Goal: Task Accomplishment & Management: Use online tool/utility

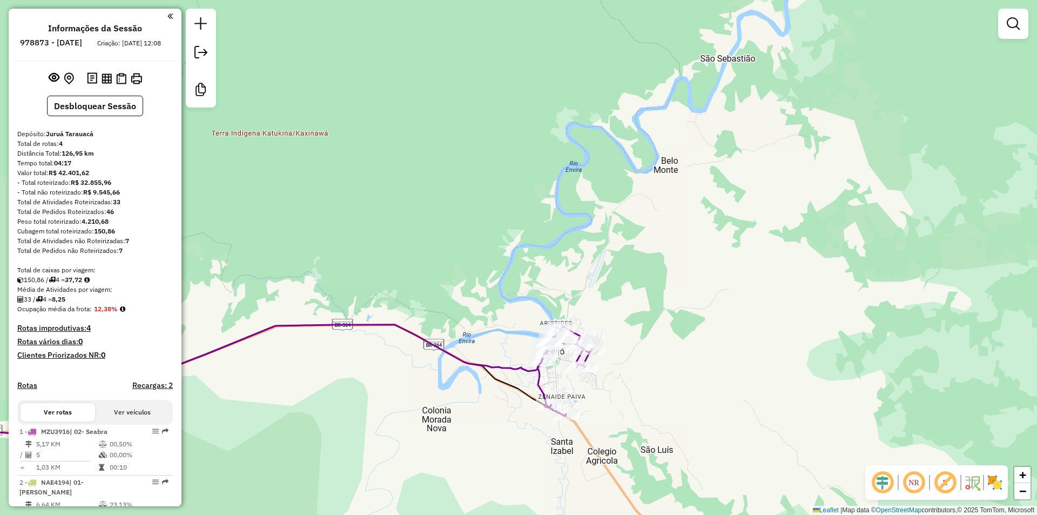
scroll to position [339, 0]
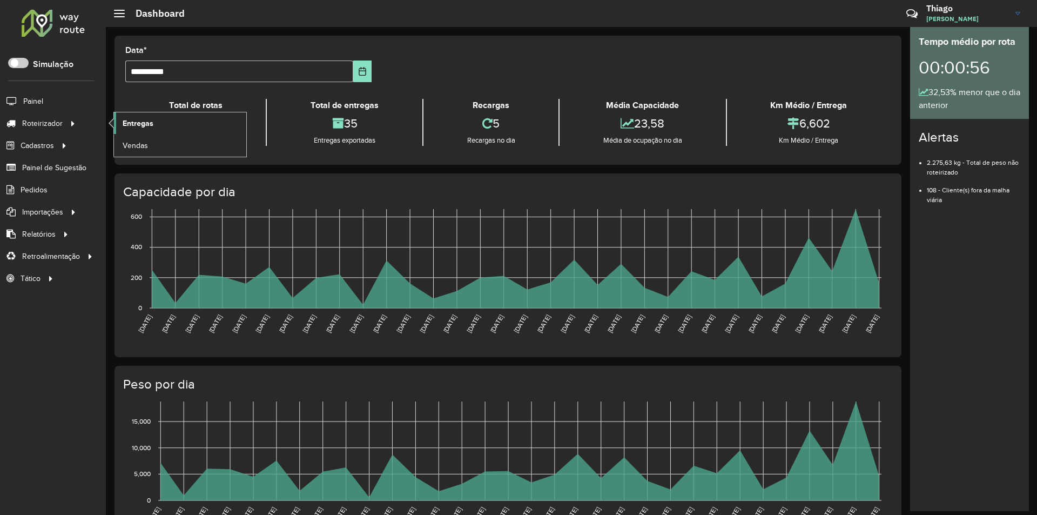
click at [163, 126] on link "Entregas" at bounding box center [180, 123] width 132 height 22
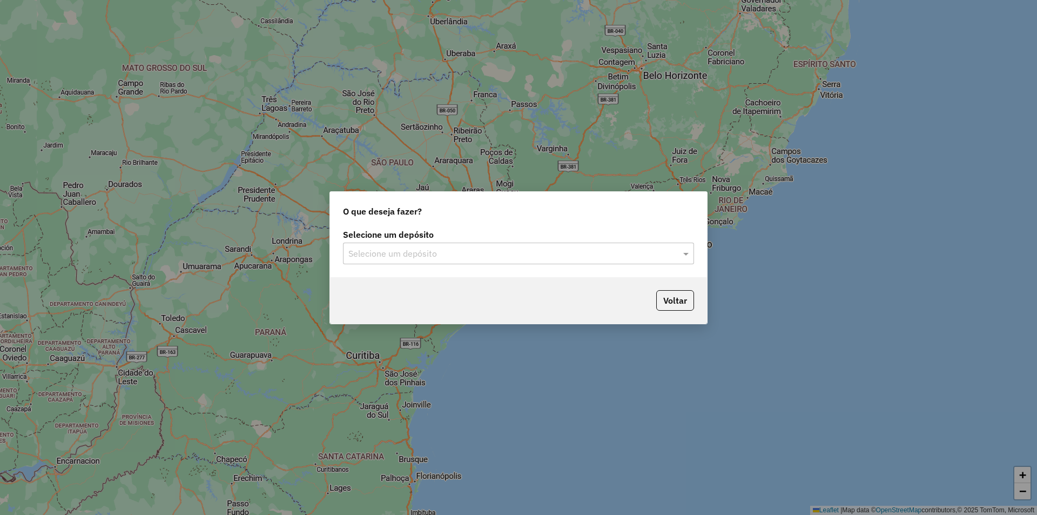
click at [357, 253] on input "text" at bounding box center [507, 253] width 319 height 13
click at [354, 277] on div "Juruá Tarauacá" at bounding box center [518, 284] width 350 height 18
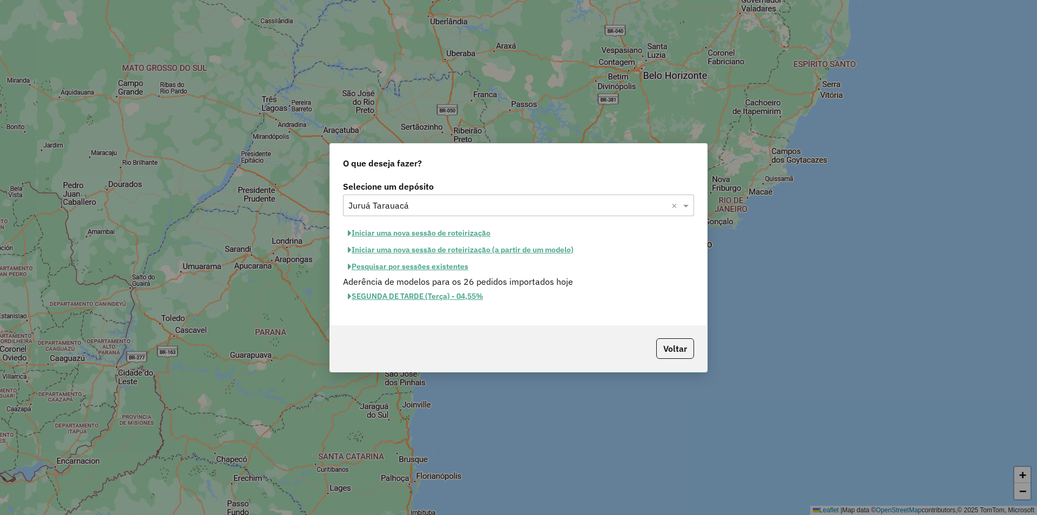
click at [373, 234] on button "Iniciar uma nova sessão de roteirização" at bounding box center [419, 233] width 152 height 17
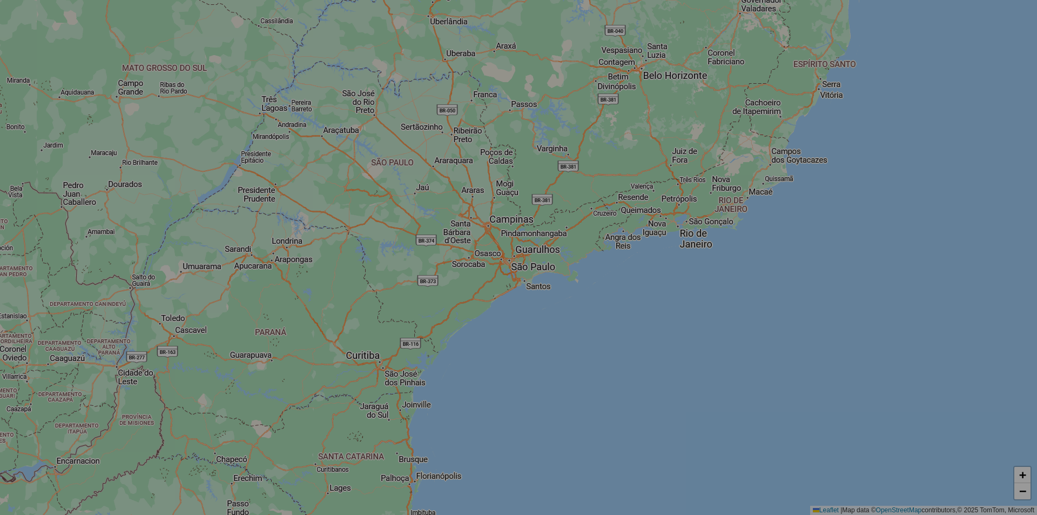
select select "*"
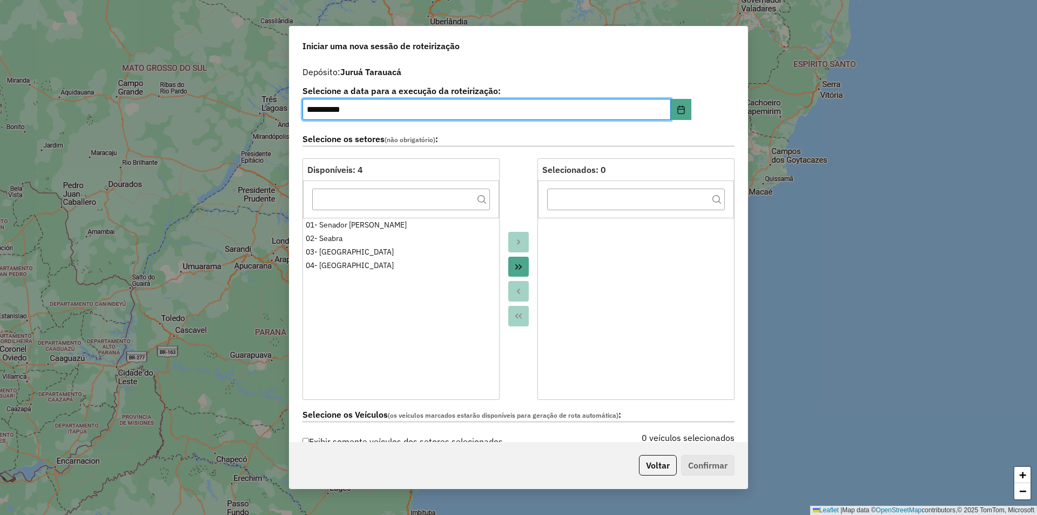
click at [508, 262] on button "Move All to Target" at bounding box center [518, 266] width 21 height 21
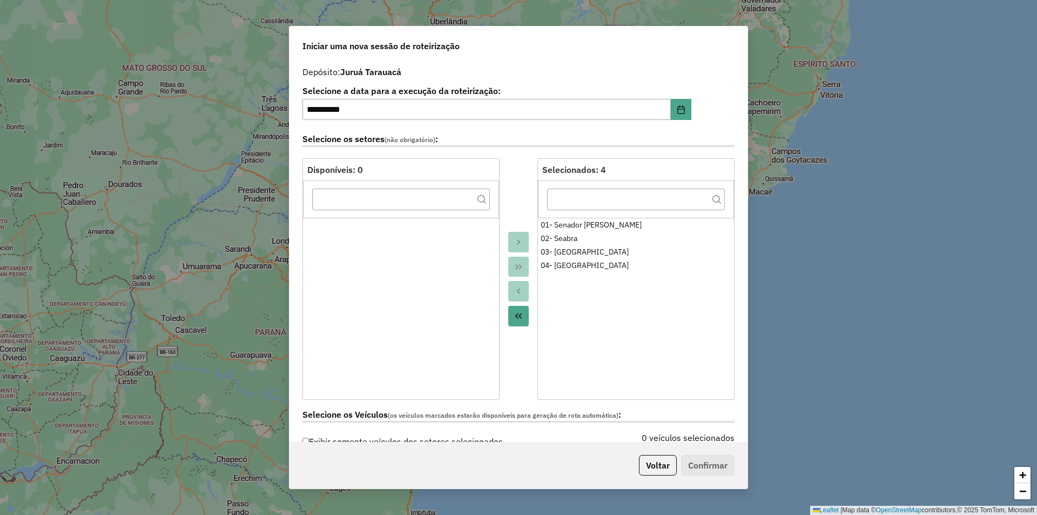
drag, startPoint x: 743, startPoint y: 136, endPoint x: 746, endPoint y: 148, distance: 12.3
click at [746, 148] on div "**********" at bounding box center [518, 251] width 458 height 381
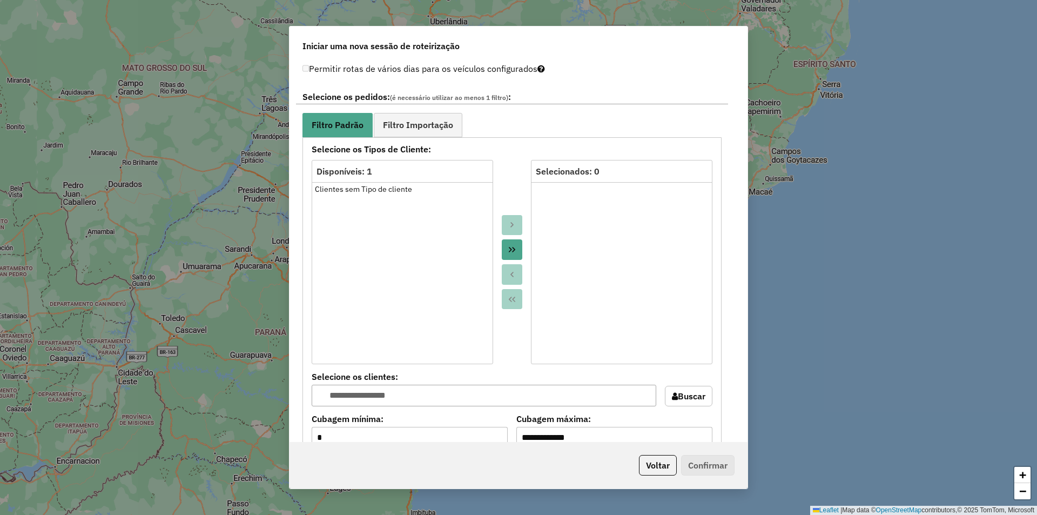
scroll to position [610, 0]
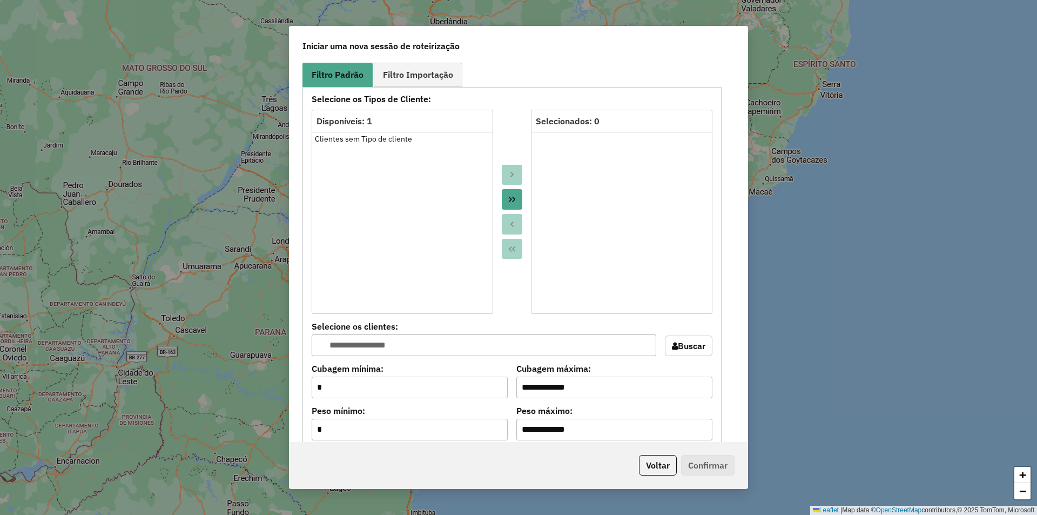
click at [508, 202] on icon "Move All to Target" at bounding box center [512, 199] width 9 height 9
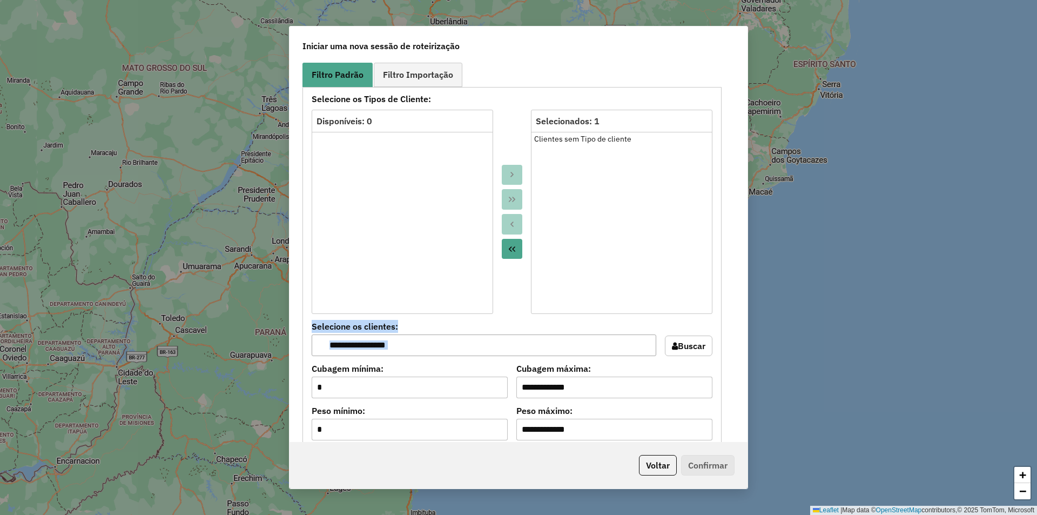
drag, startPoint x: 749, startPoint y: 267, endPoint x: 753, endPoint y: 341, distance: 74.1
click at [753, 341] on div "**********" at bounding box center [518, 257] width 1037 height 515
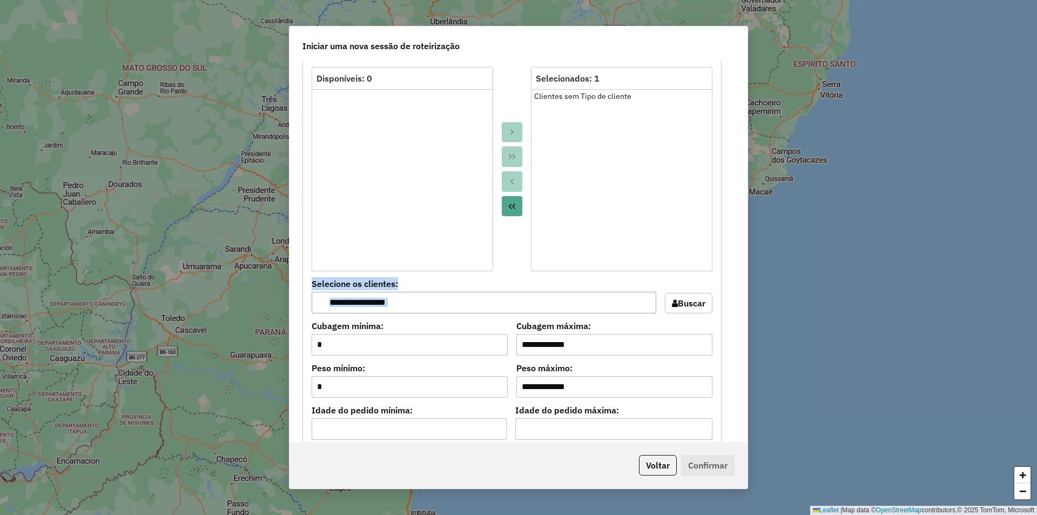
scroll to position [645, 0]
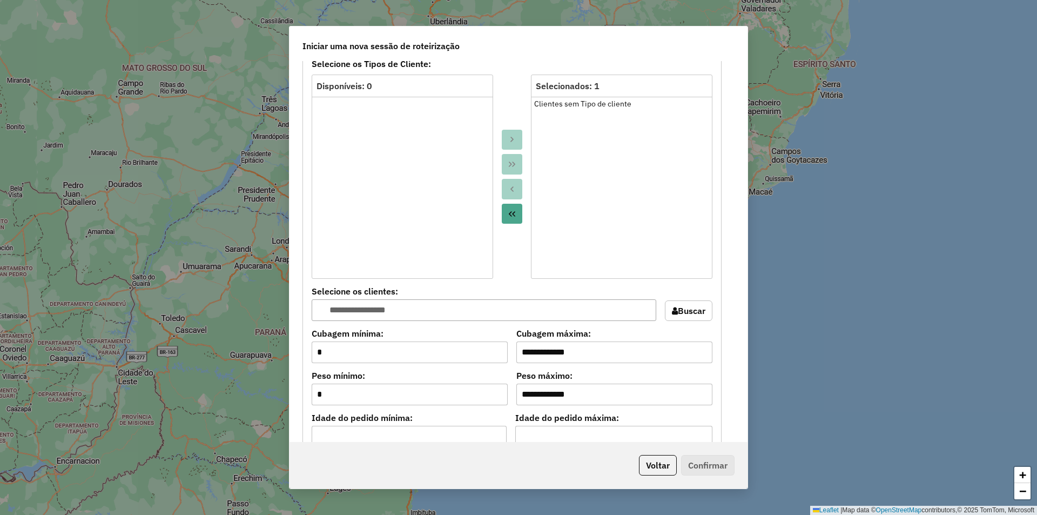
drag, startPoint x: 744, startPoint y: 330, endPoint x: 737, endPoint y: 361, distance: 31.0
click at [737, 361] on div "**********" at bounding box center [518, 251] width 458 height 381
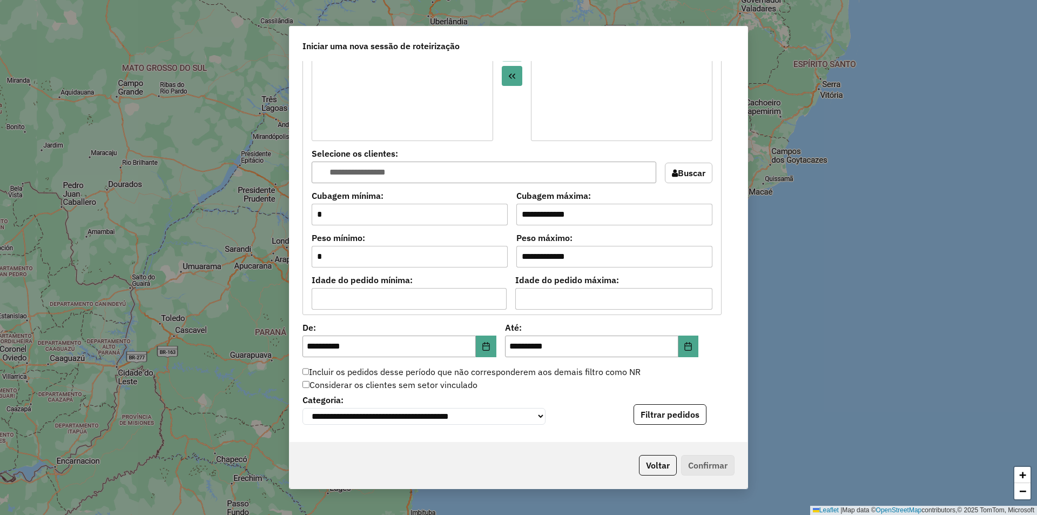
scroll to position [804, 0]
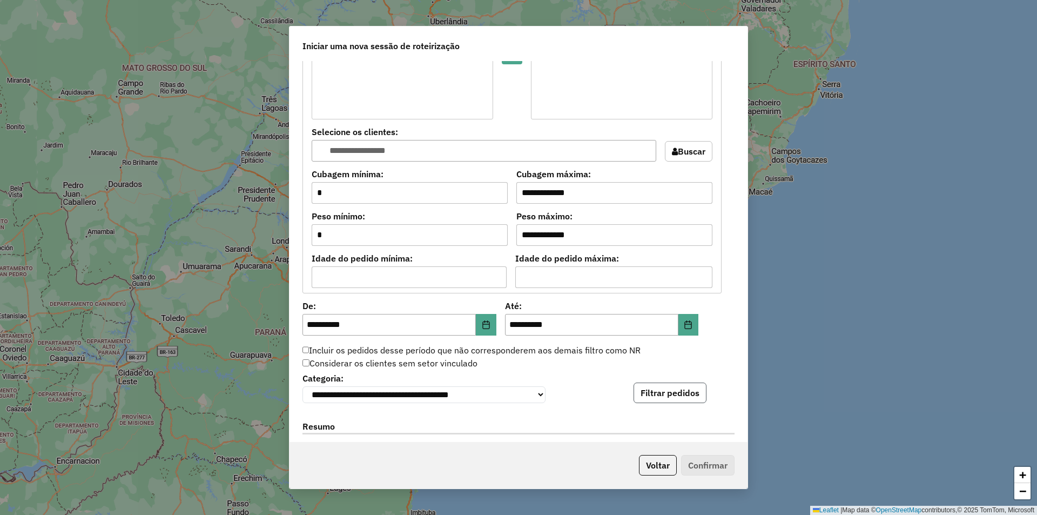
click at [686, 390] on button "Filtrar pedidos" at bounding box center [669, 392] width 73 height 21
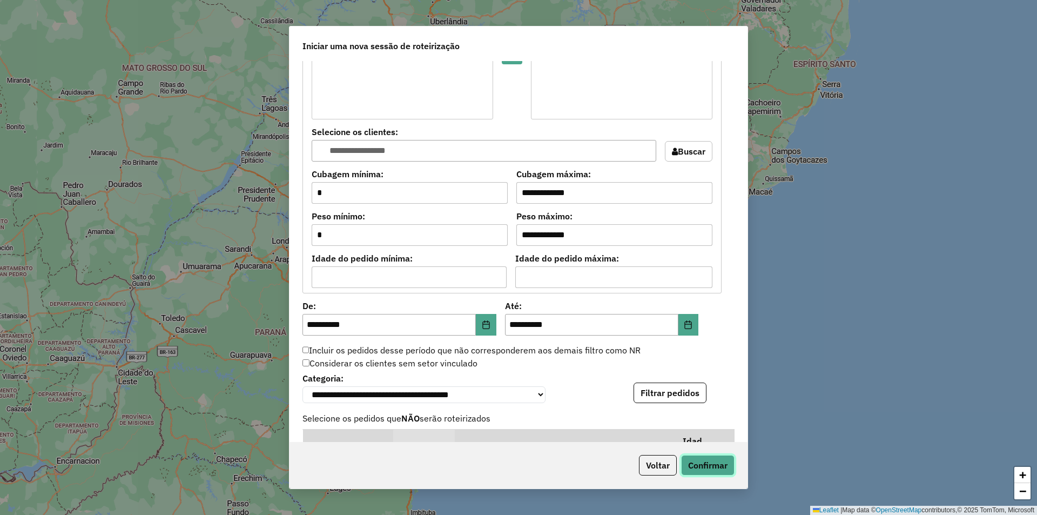
click at [703, 462] on button "Confirmar" at bounding box center [707, 465] width 53 height 21
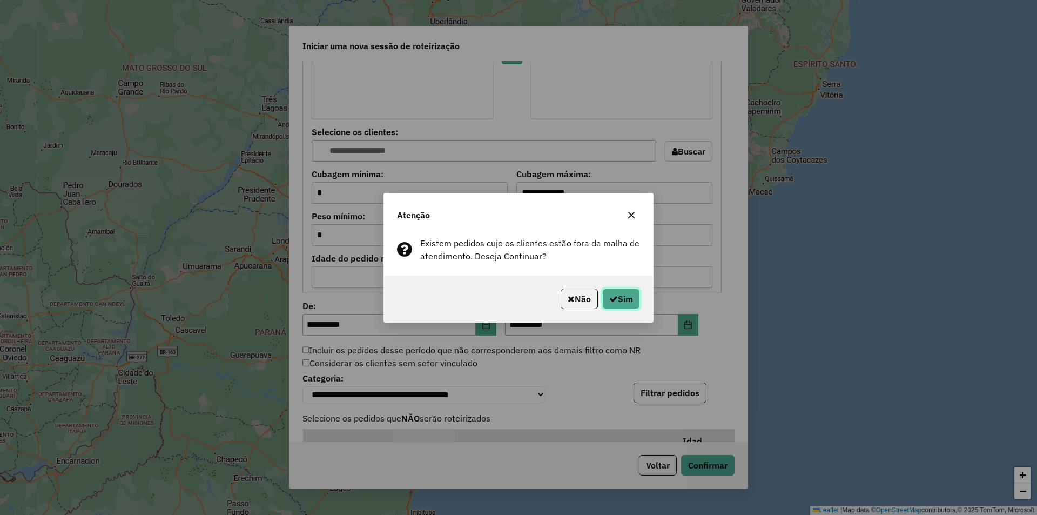
click at [625, 290] on button "Sim" at bounding box center [621, 298] width 38 height 21
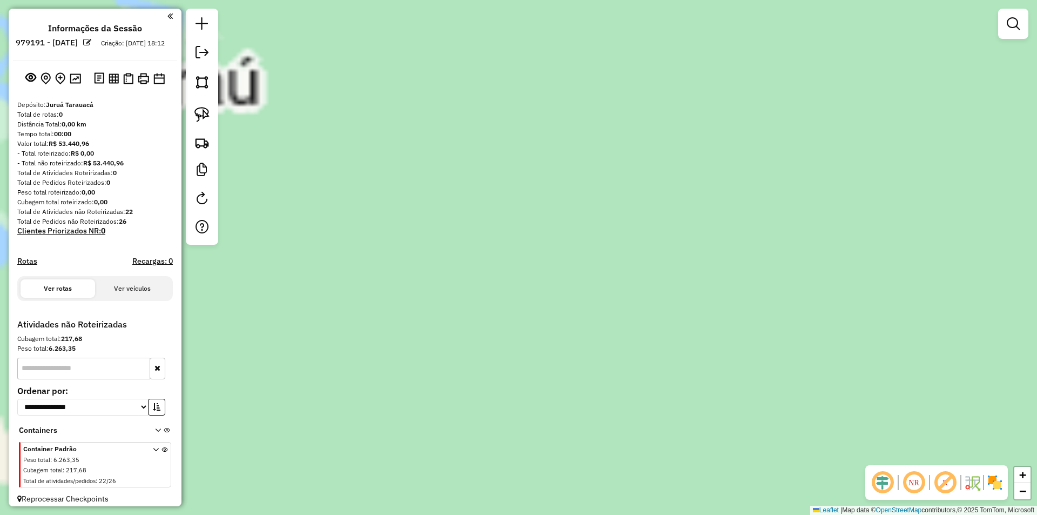
drag, startPoint x: 448, startPoint y: 310, endPoint x: 441, endPoint y: 100, distance: 210.7
click at [441, 101] on div "Janela de atendimento Grade de atendimento Capacidade Transportadoras Veículos …" at bounding box center [518, 257] width 1037 height 515
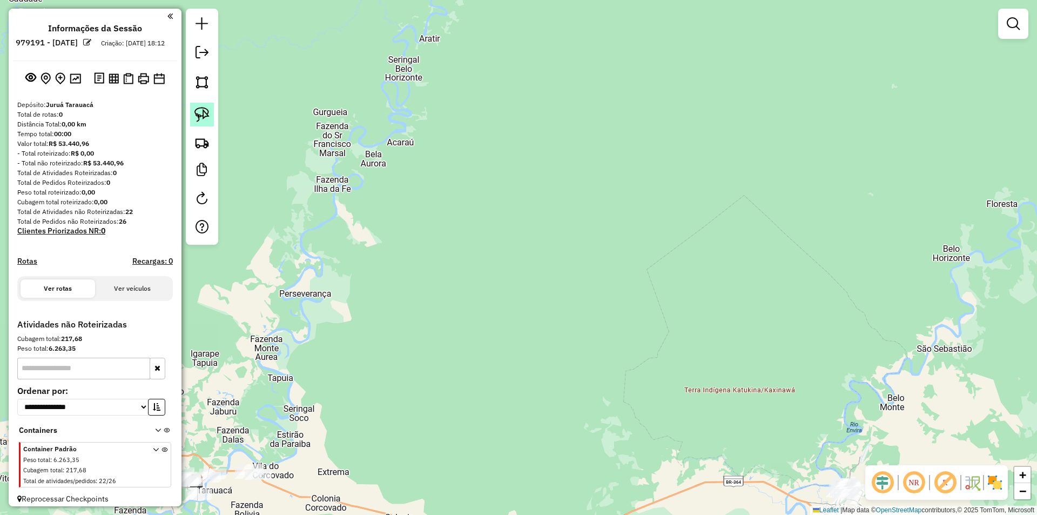
click at [203, 125] on link at bounding box center [202, 115] width 24 height 24
drag, startPoint x: 719, startPoint y: 461, endPoint x: 819, endPoint y: 521, distance: 116.7
click at [819, 514] on html "**********" at bounding box center [518, 257] width 1037 height 515
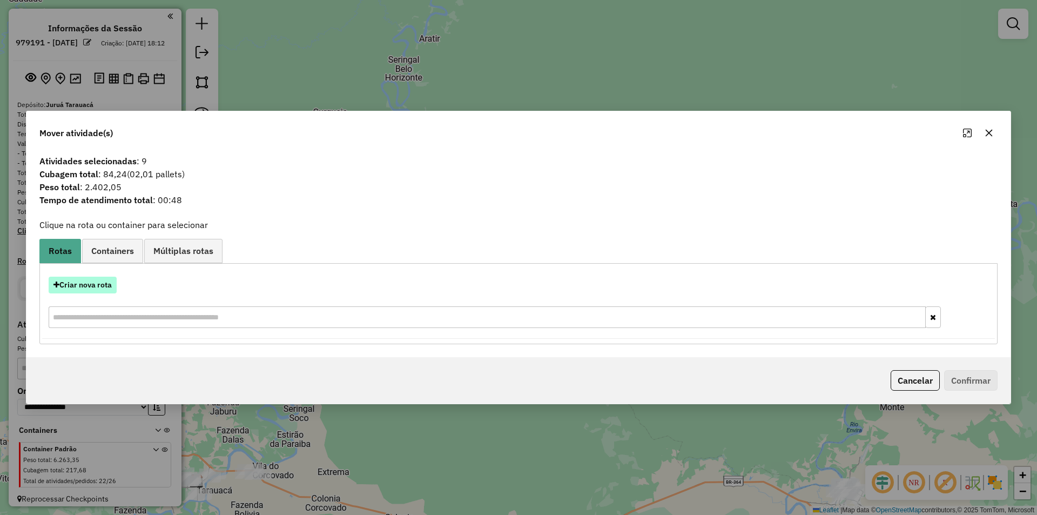
click at [72, 284] on button "Criar nova rota" at bounding box center [83, 284] width 68 height 17
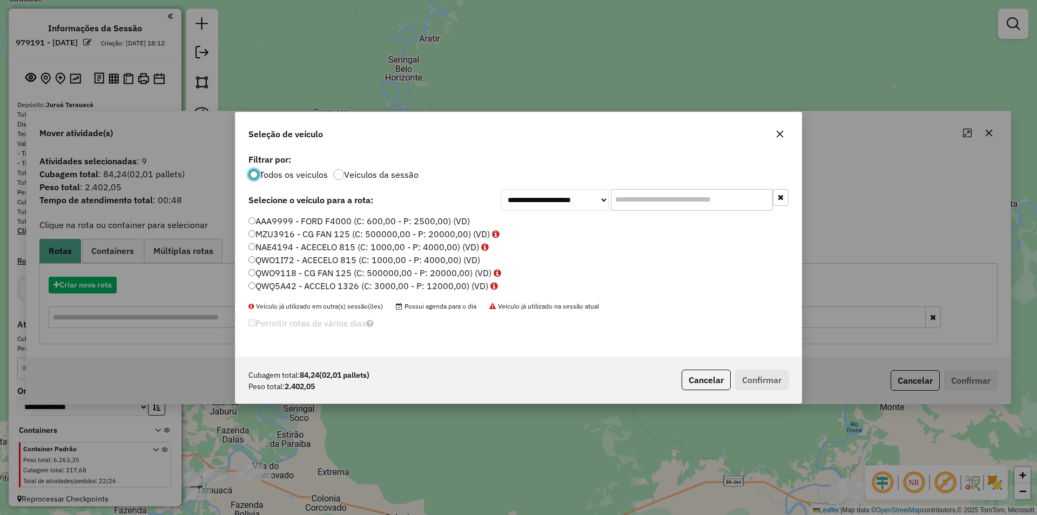
scroll to position [6, 3]
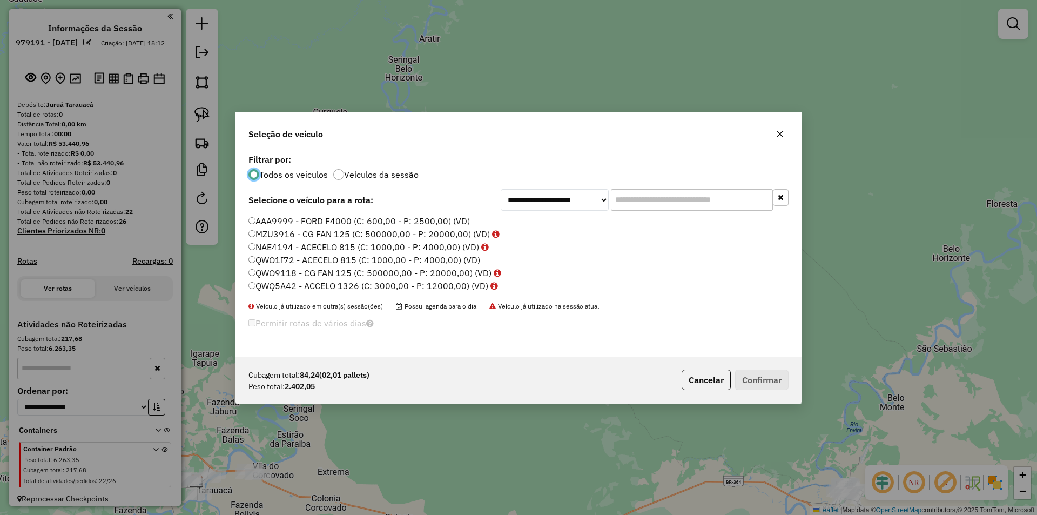
click at [309, 283] on label "QWQ5A42 - ACCELO 1326 (C: 3000,00 - P: 12000,00) (VD)" at bounding box center [372, 285] width 249 height 13
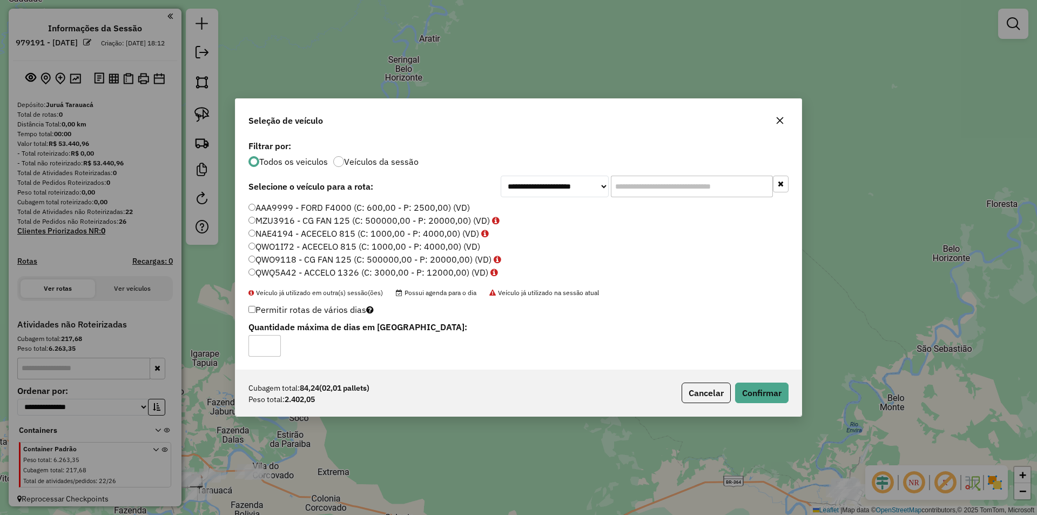
click at [795, 394] on div "Cubagem total: 84,24 (02,01 pallets) Peso total: 2.402,05 Cancelar Confirmar" at bounding box center [518, 392] width 566 height 46
click at [785, 394] on button "Confirmar" at bounding box center [761, 392] width 53 height 21
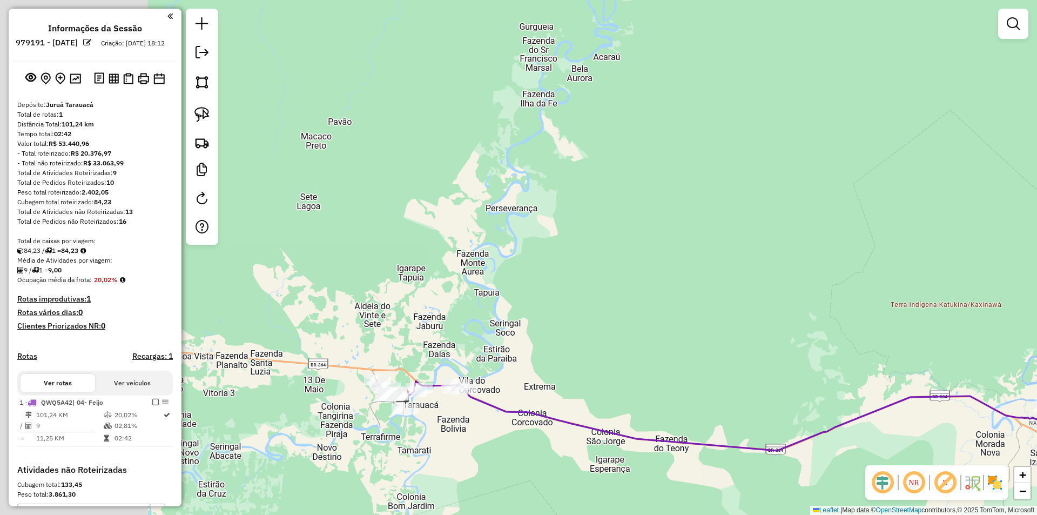
drag, startPoint x: 621, startPoint y: 307, endPoint x: 788, endPoint y: 176, distance: 211.9
click at [788, 176] on div "Janela de atendimento Grade de atendimento Capacidade Transportadoras Veículos …" at bounding box center [518, 257] width 1037 height 515
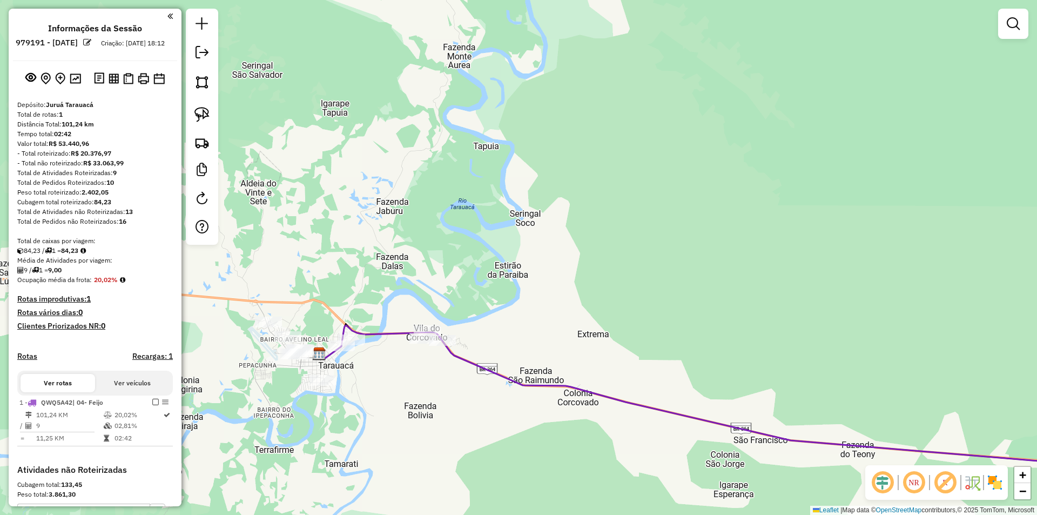
drag, startPoint x: 450, startPoint y: 359, endPoint x: 577, endPoint y: 342, distance: 128.0
click at [577, 342] on div "Janela de atendimento Grade de atendimento Capacidade Transportadoras Veículos …" at bounding box center [518, 257] width 1037 height 515
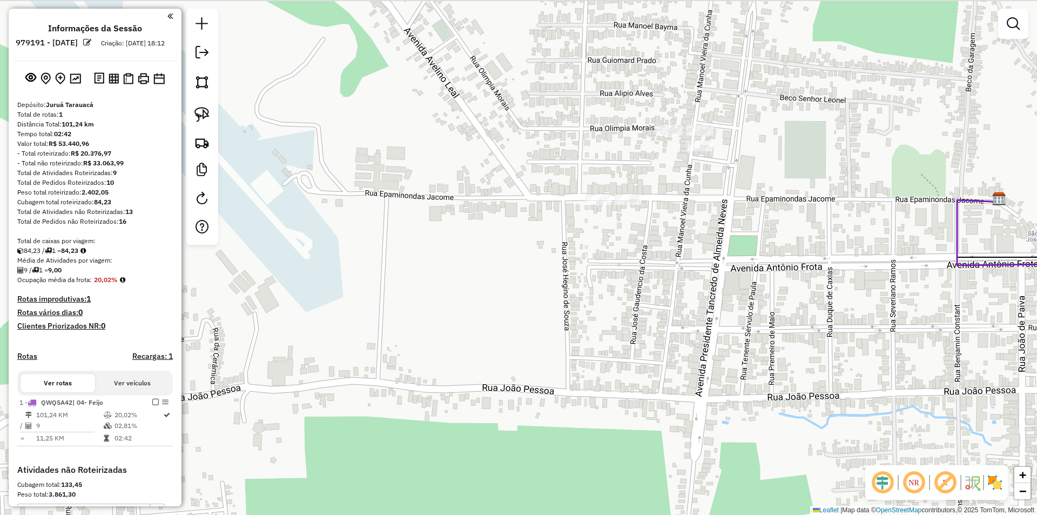
drag, startPoint x: 547, startPoint y: 384, endPoint x: 547, endPoint y: 349, distance: 35.1
click at [525, 439] on div "Janela de atendimento Grade de atendimento Capacidade Transportadoras Veículos …" at bounding box center [518, 257] width 1037 height 515
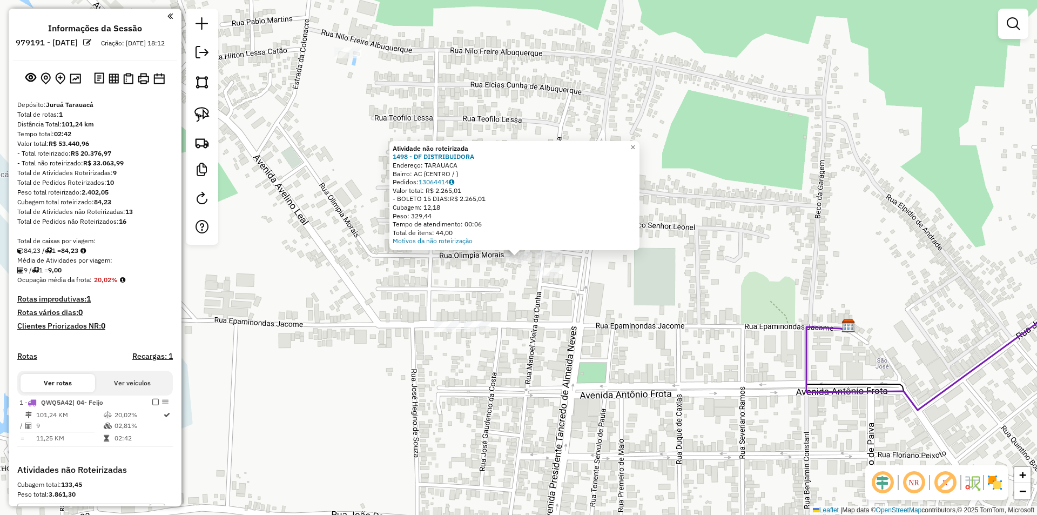
click at [548, 266] on div "Atividade não roteirizada 1498 - DF DISTRIBUIDORA Endereço: TARAUACA Bairro: AC…" at bounding box center [518, 257] width 1037 height 515
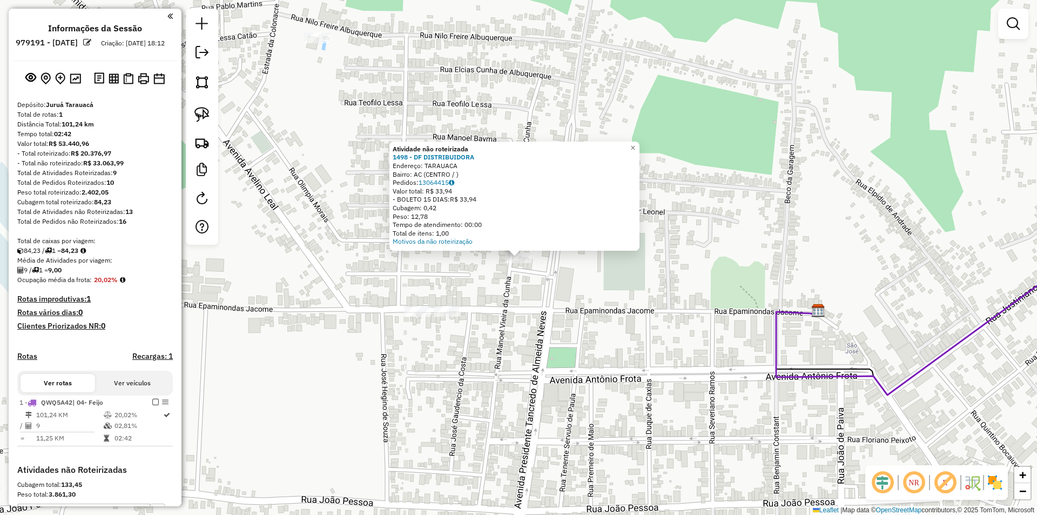
click at [453, 316] on div at bounding box center [447, 311] width 27 height 11
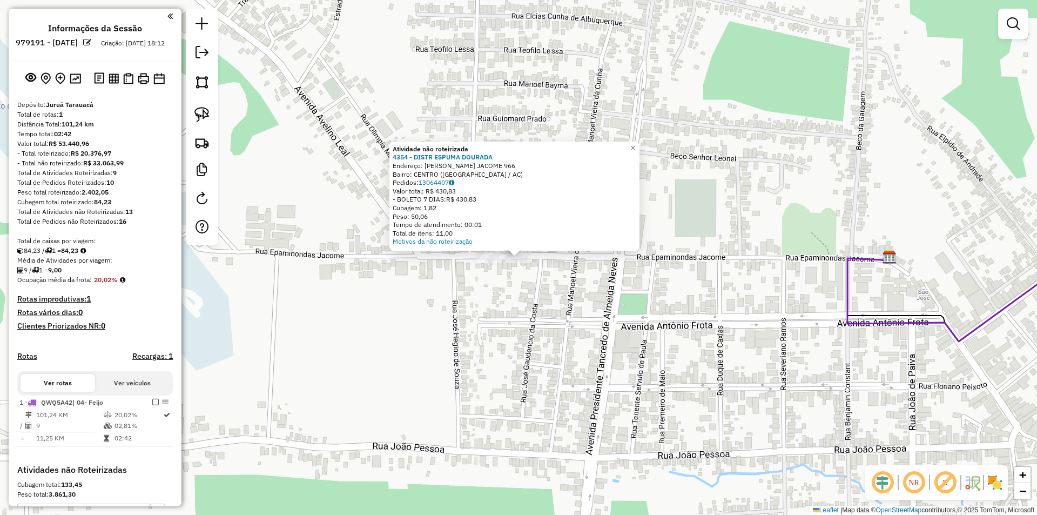
click at [491, 266] on div "Atividade não roteirizada 4354 - DISTR ESPUMA DOURADA Endereço: EPAMINONDAS JAC…" at bounding box center [518, 257] width 1037 height 515
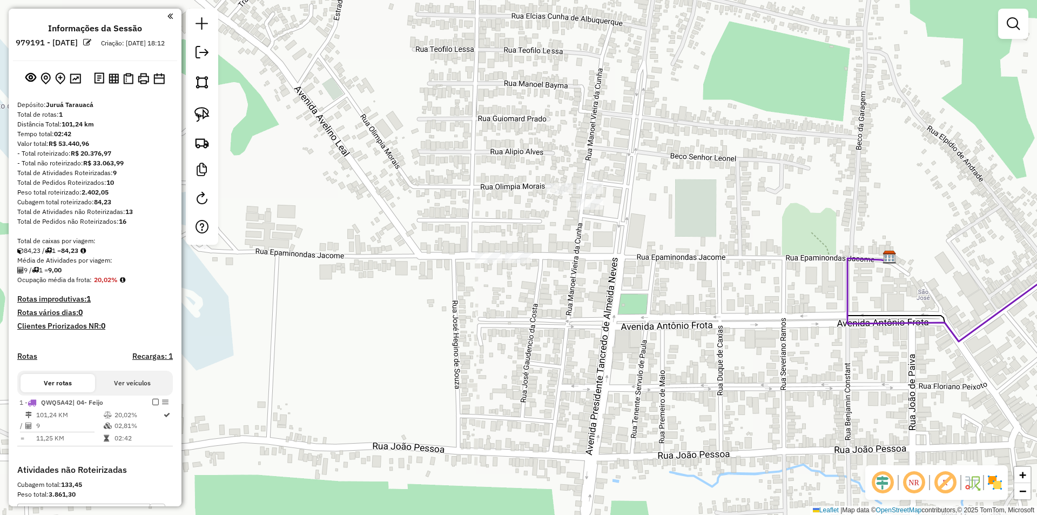
click at [493, 263] on div at bounding box center [488, 257] width 27 height 11
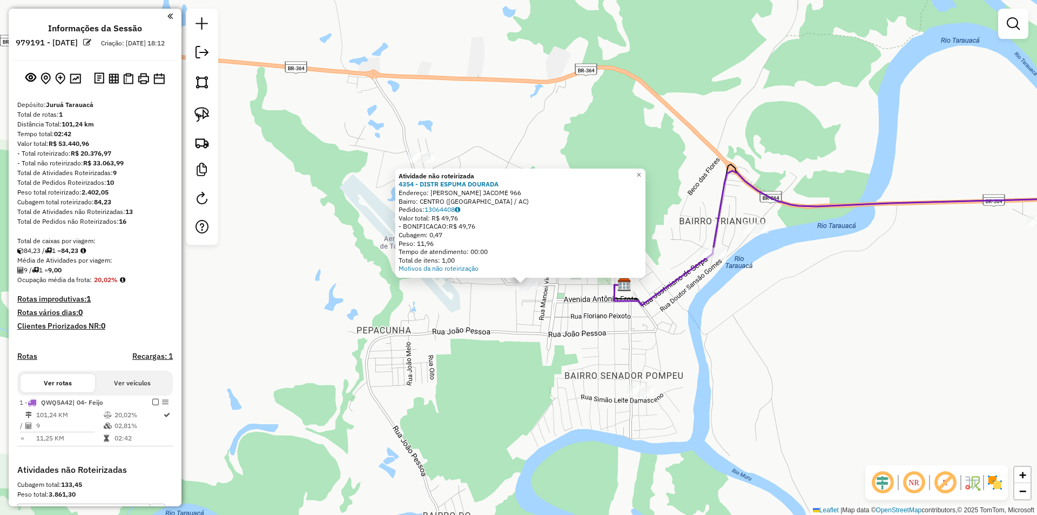
click at [568, 307] on div "Atividade não roteirizada 4354 - DISTR ESPUMA DOURADA Endereço: EPAMINONDAS JAC…" at bounding box center [518, 257] width 1037 height 515
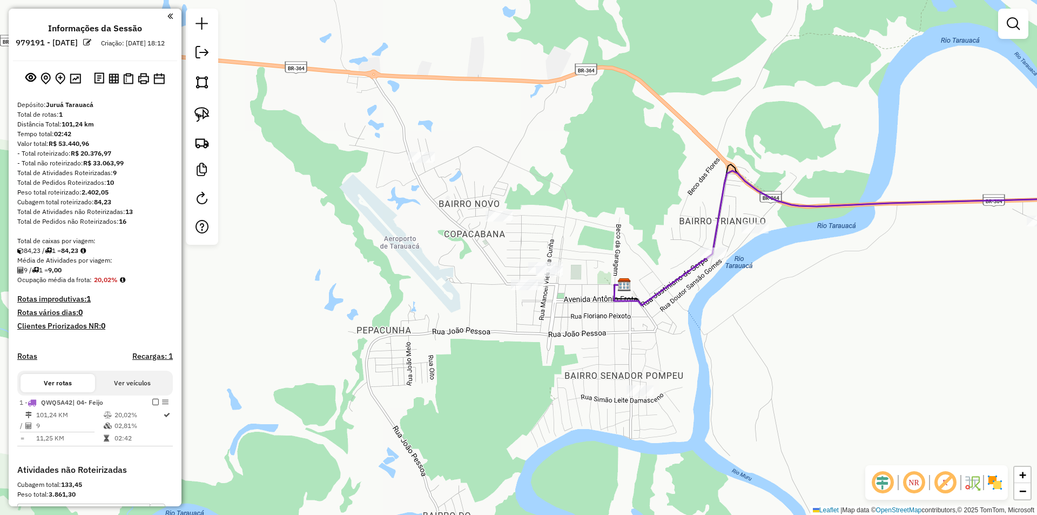
click at [641, 401] on div "Janela de atendimento Grade de atendimento Capacidade Transportadoras Veículos …" at bounding box center [518, 257] width 1037 height 515
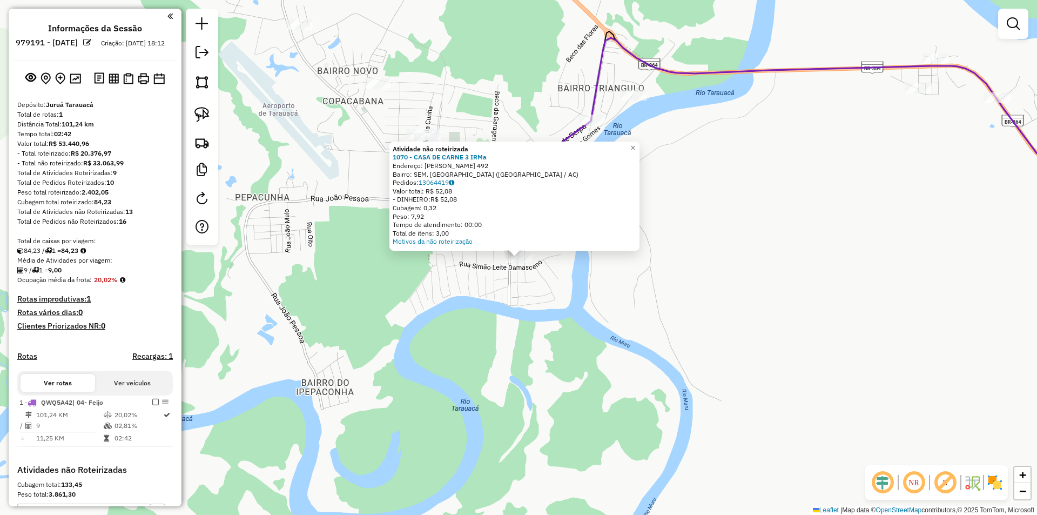
drag, startPoint x: 478, startPoint y: 302, endPoint x: 487, endPoint y: 312, distance: 12.7
click at [486, 312] on div "Atividade não roteirizada 1070 - CASA DE CARNE 3 [PERSON_NAME]: [PERSON_NAME] 4…" at bounding box center [518, 257] width 1037 height 515
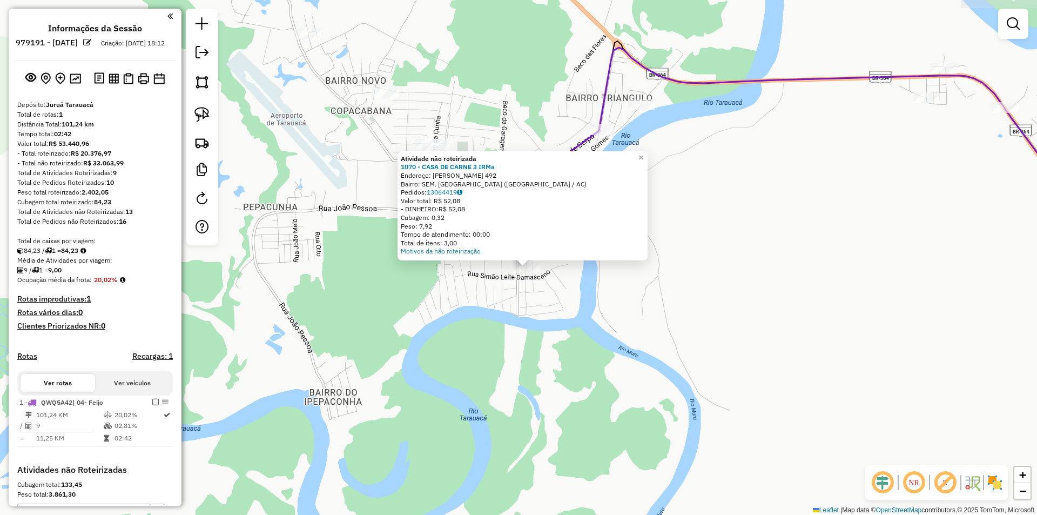
click at [487, 312] on div "Atividade não roteirizada 1070 - CASA DE CARNE 3 [PERSON_NAME]: [PERSON_NAME] 4…" at bounding box center [518, 257] width 1037 height 515
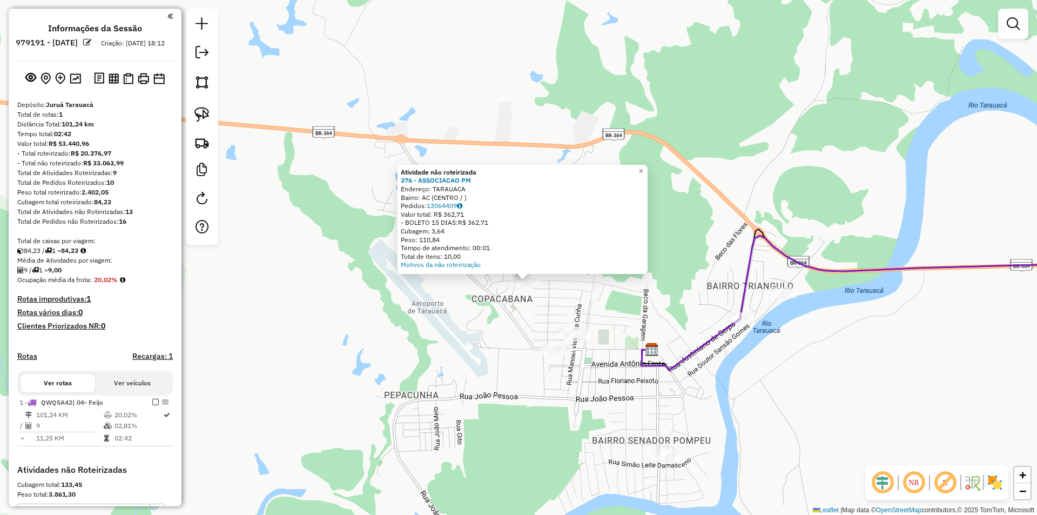
drag, startPoint x: 488, startPoint y: 286, endPoint x: 503, endPoint y: 317, distance: 34.5
click at [503, 317] on div "Atividade não roteirizada 376 - ASSOCIACAO PM Endereço: TARAUACA Bairro: AC (CE…" at bounding box center [518, 257] width 1037 height 515
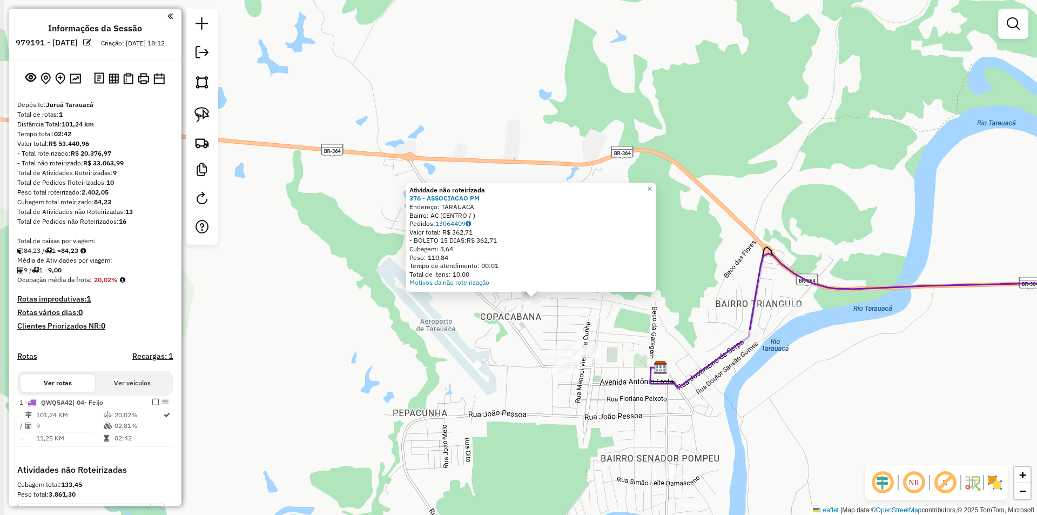
click at [497, 321] on div "Atividade não roteirizada 376 - ASSOCIACAO PM Endereço: TARAUACA Bairro: AC (CE…" at bounding box center [518, 257] width 1037 height 515
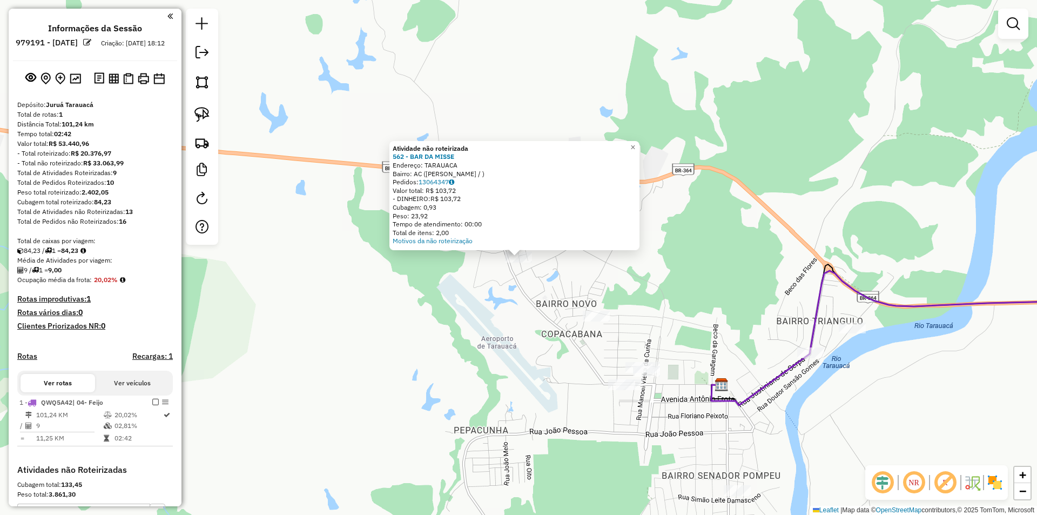
click at [535, 327] on div "Atividade não roteirizada 562 - BAR DA MISSE Endereço: TARAUACA Bairro: AC ([PE…" at bounding box center [518, 257] width 1037 height 515
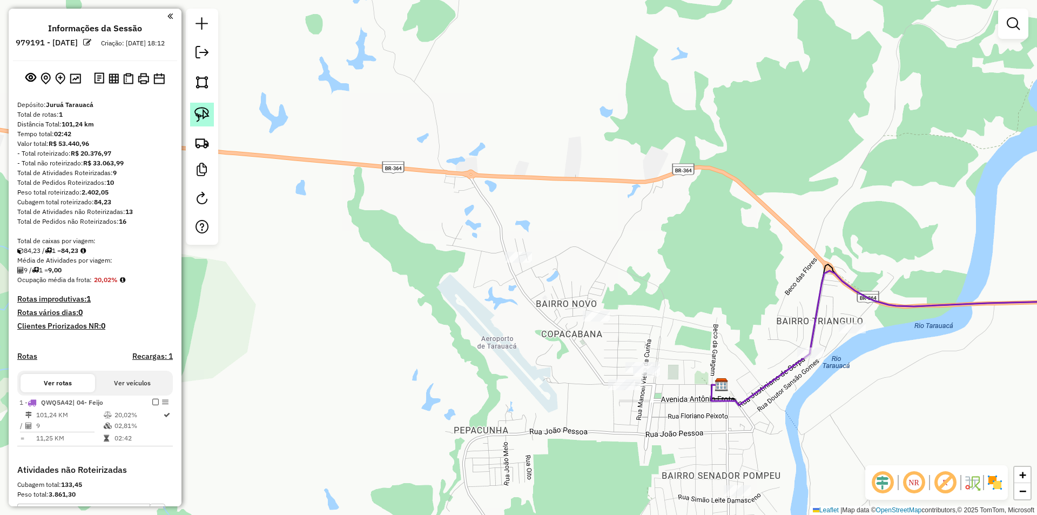
click at [213, 123] on link at bounding box center [202, 115] width 24 height 24
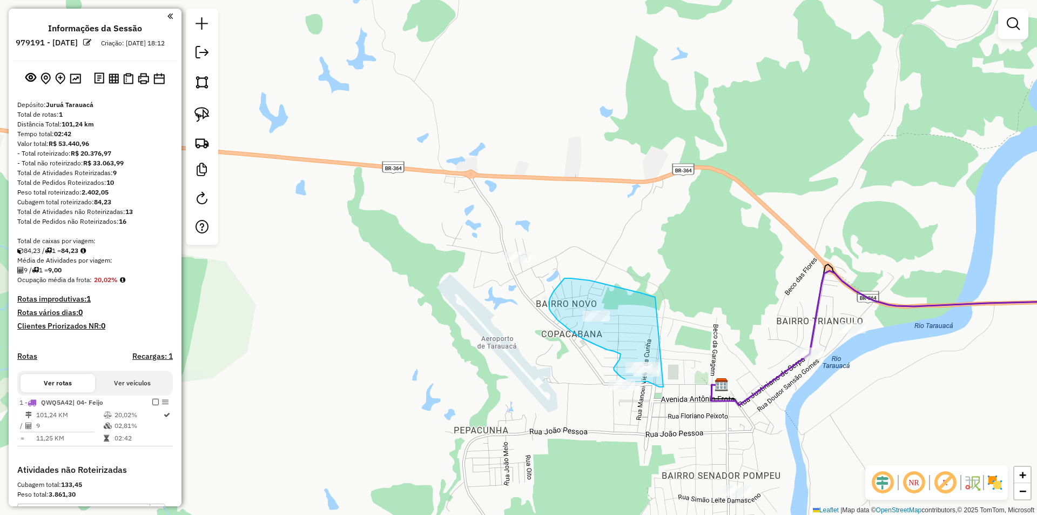
drag, startPoint x: 632, startPoint y: 291, endPoint x: 664, endPoint y: 355, distance: 72.0
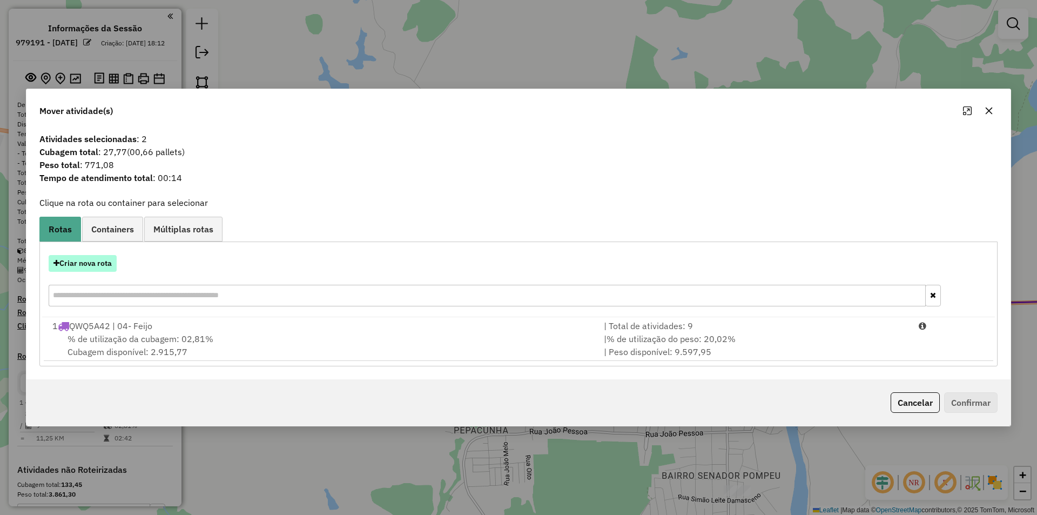
click at [87, 269] on button "Criar nova rota" at bounding box center [83, 263] width 68 height 17
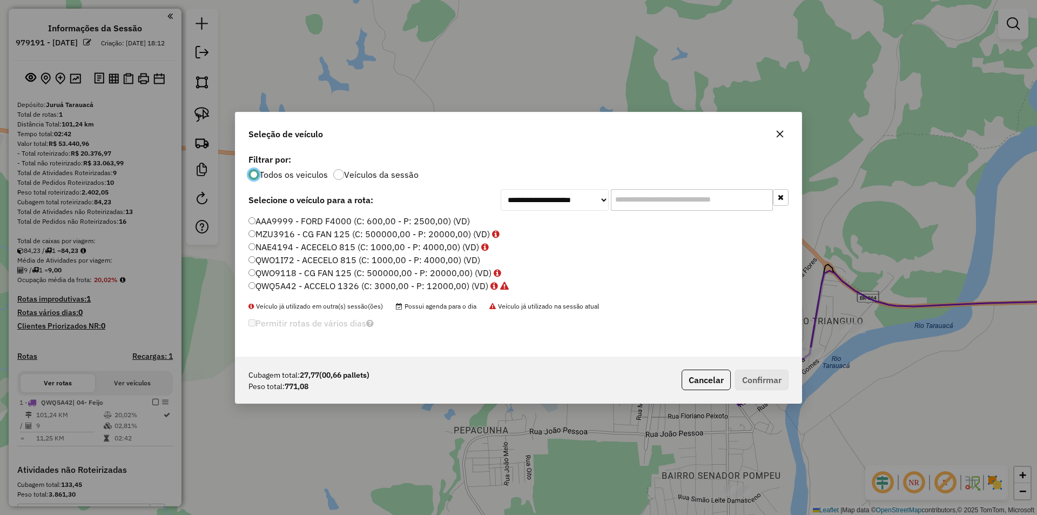
click at [279, 254] on label "QWO1I72 - ACECELO 815 (C: 1000,00 - P: 4000,00) (VD)" at bounding box center [364, 259] width 232 height 13
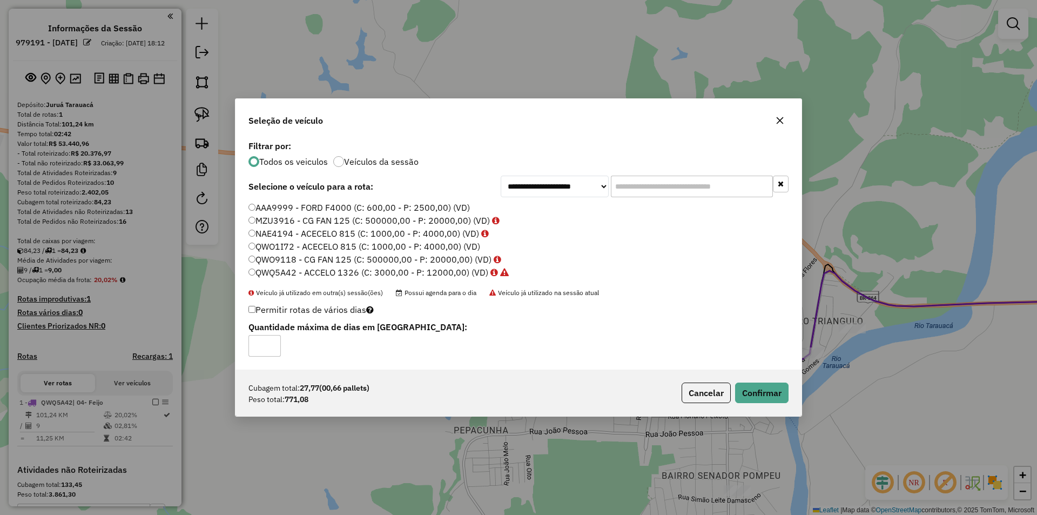
click at [279, 231] on label "NAE4194 - ACECELO 815 (C: 1000,00 - P: 4000,00) (VD)" at bounding box center [368, 233] width 240 height 13
click at [773, 404] on div "Cubagem total: 27,77 (00,66 pallets) Peso total: 771,08 Cancelar Confirmar" at bounding box center [518, 392] width 566 height 46
click at [768, 401] on button "Confirmar" at bounding box center [761, 392] width 53 height 21
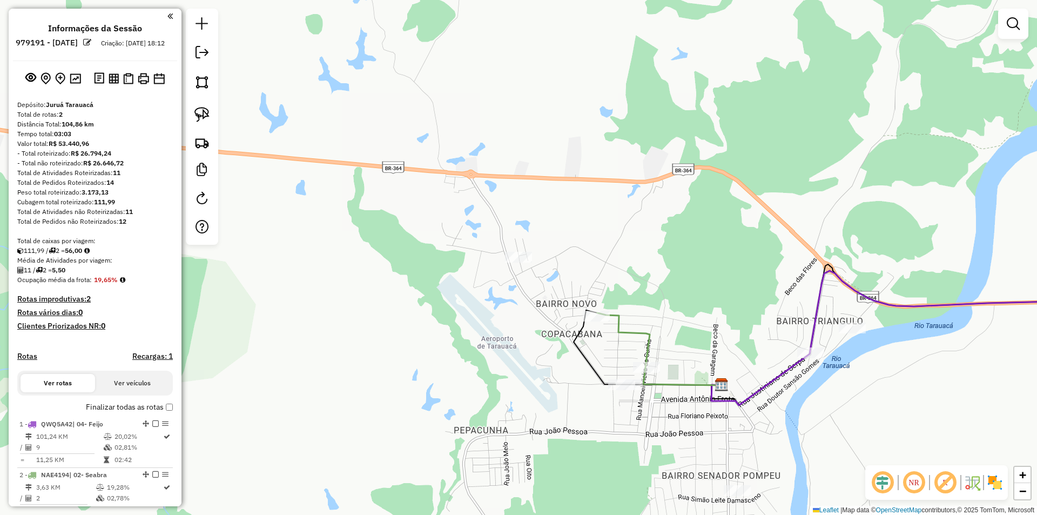
click at [738, 496] on div at bounding box center [737, 490] width 27 height 11
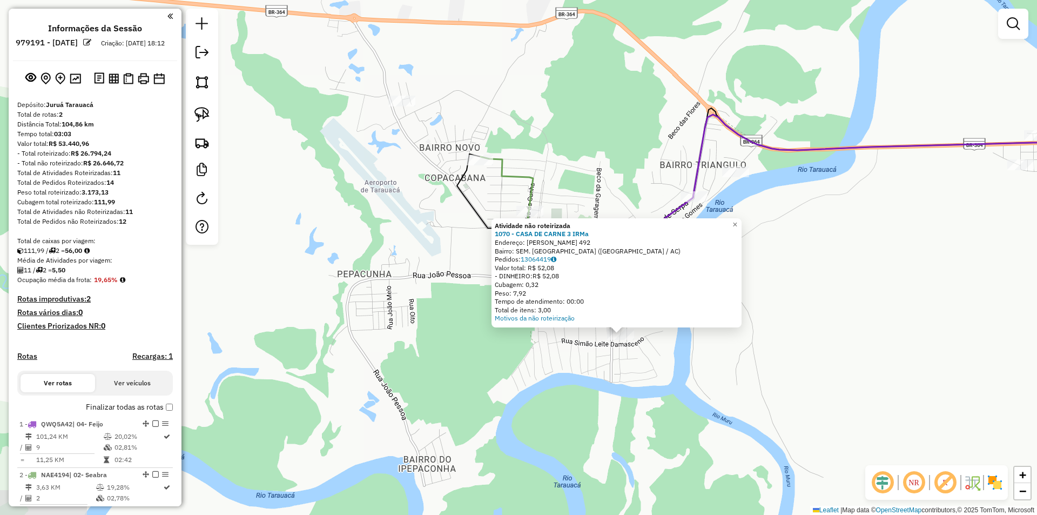
drag, startPoint x: 707, startPoint y: 445, endPoint x: 775, endPoint y: 497, distance: 85.1
click at [775, 497] on div "Atividade não roteirizada 1070 - CASA DE CARNE 3 [PERSON_NAME]: [PERSON_NAME] 4…" at bounding box center [518, 257] width 1037 height 515
click at [734, 467] on div "Atividade não roteirizada 1070 - CASA DE CARNE 3 [PERSON_NAME]: [PERSON_NAME] 4…" at bounding box center [518, 257] width 1037 height 515
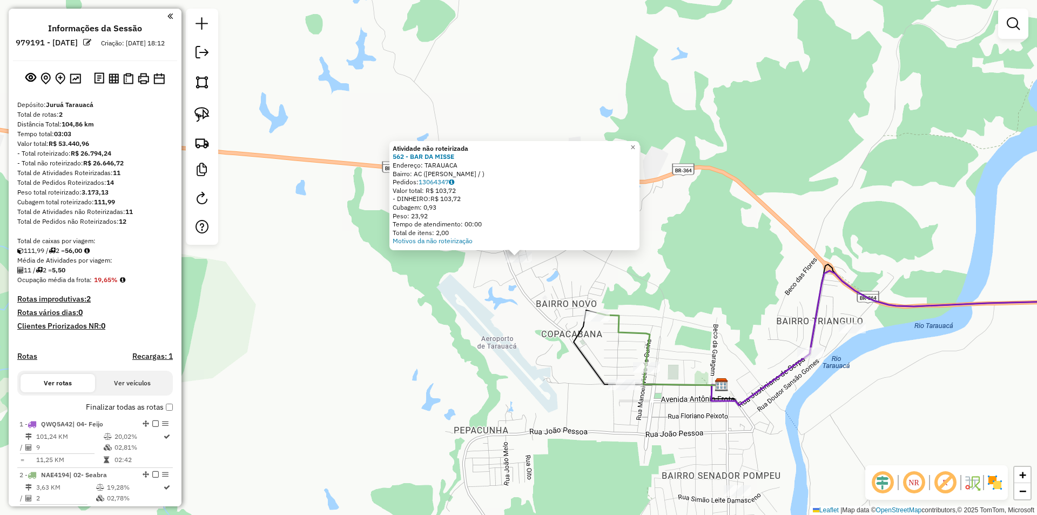
click at [395, 354] on div "Atividade não roteirizada 562 - BAR DA MISSE Endereço: TARAUACA Bairro: AC ([PE…" at bounding box center [518, 257] width 1037 height 515
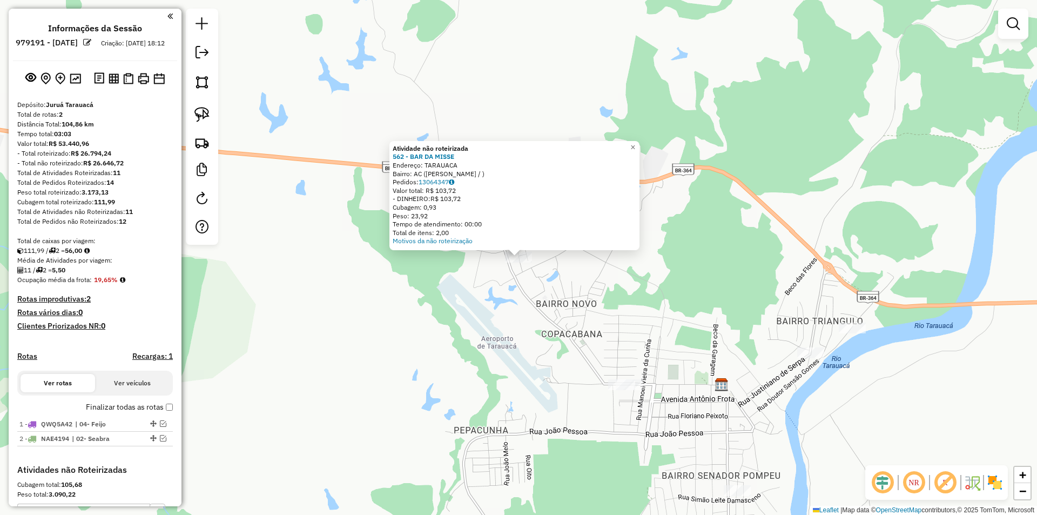
click at [328, 268] on div "Atividade não roteirizada 562 - BAR DA MISSE Endereço: TARAUACA Bairro: AC ([PE…" at bounding box center [518, 257] width 1037 height 515
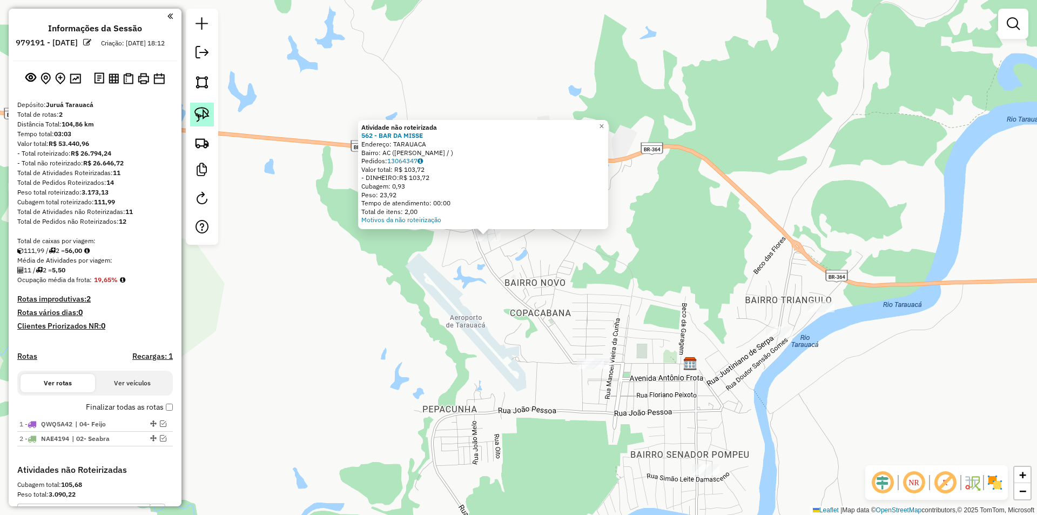
click at [201, 113] on img at bounding box center [201, 114] width 15 height 15
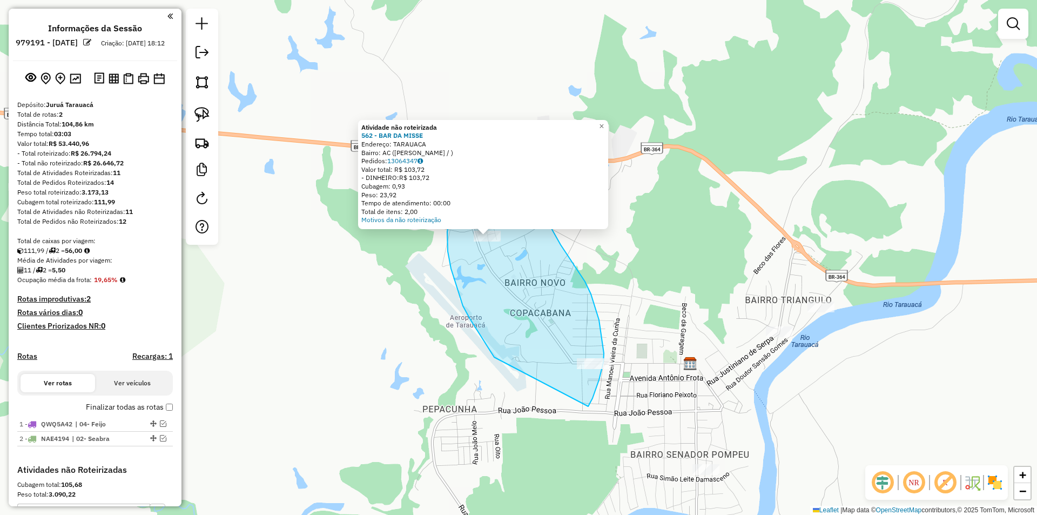
drag, startPoint x: 486, startPoint y: 345, endPoint x: 588, endPoint y: 406, distance: 119.2
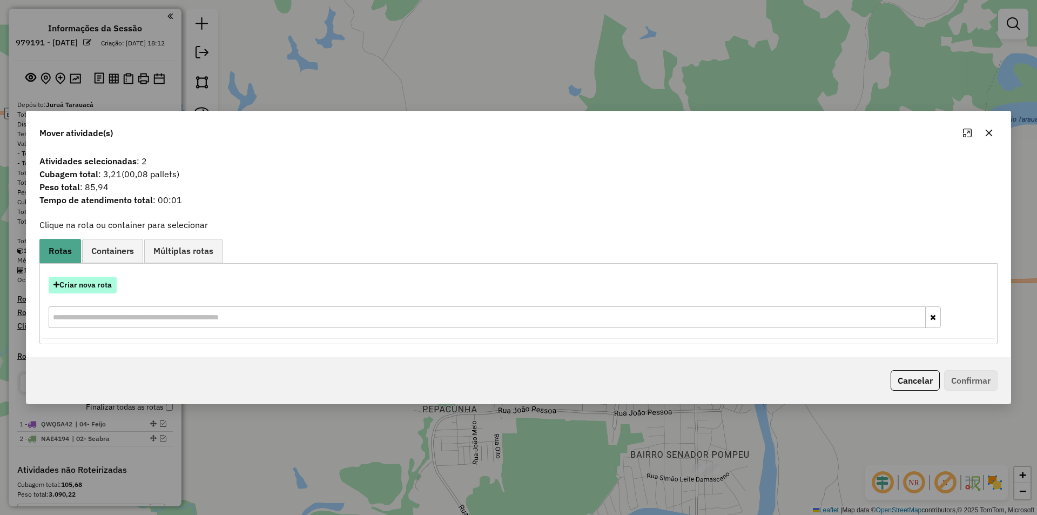
click at [70, 284] on button "Criar nova rota" at bounding box center [83, 284] width 68 height 17
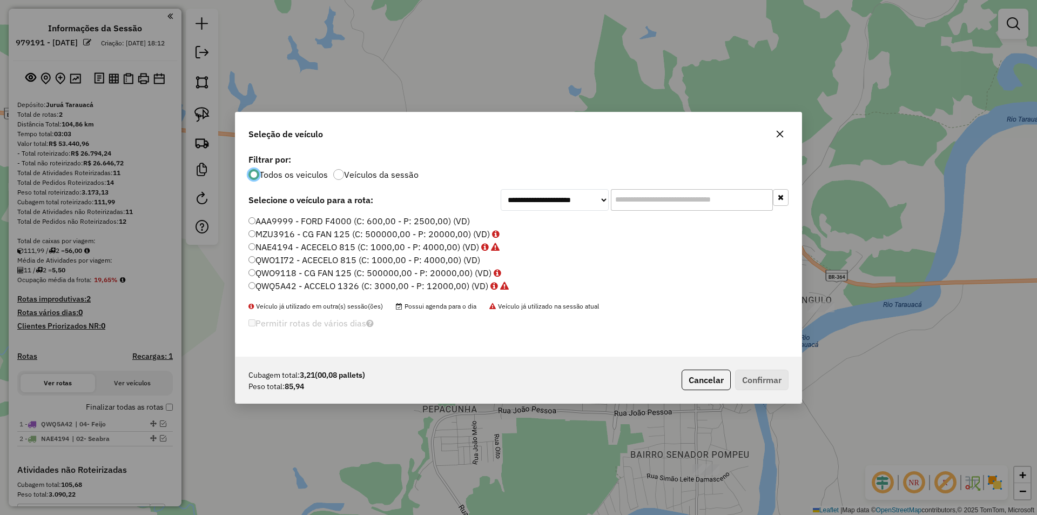
click at [294, 274] on label "QWO9118 - CG FAN 125 (C: 500000,00 - P: 20000,00) (VD)" at bounding box center [374, 272] width 253 height 13
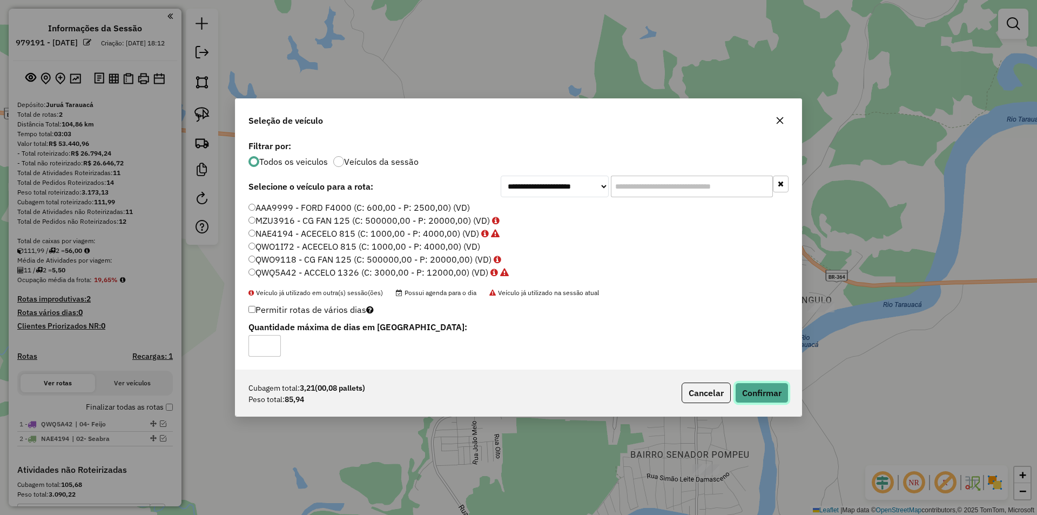
click at [774, 389] on button "Confirmar" at bounding box center [761, 392] width 53 height 21
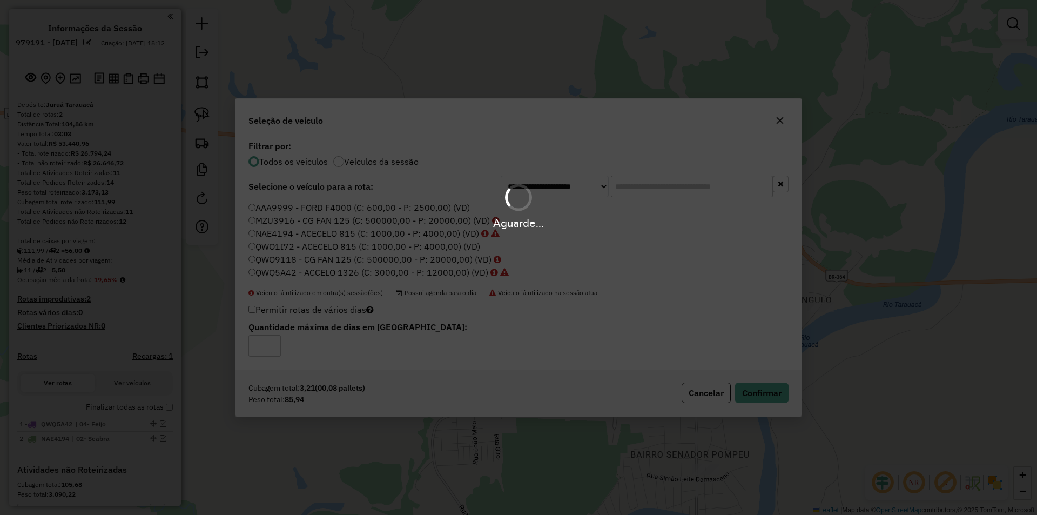
click at [816, 306] on div "Aguarde..." at bounding box center [518, 257] width 1037 height 515
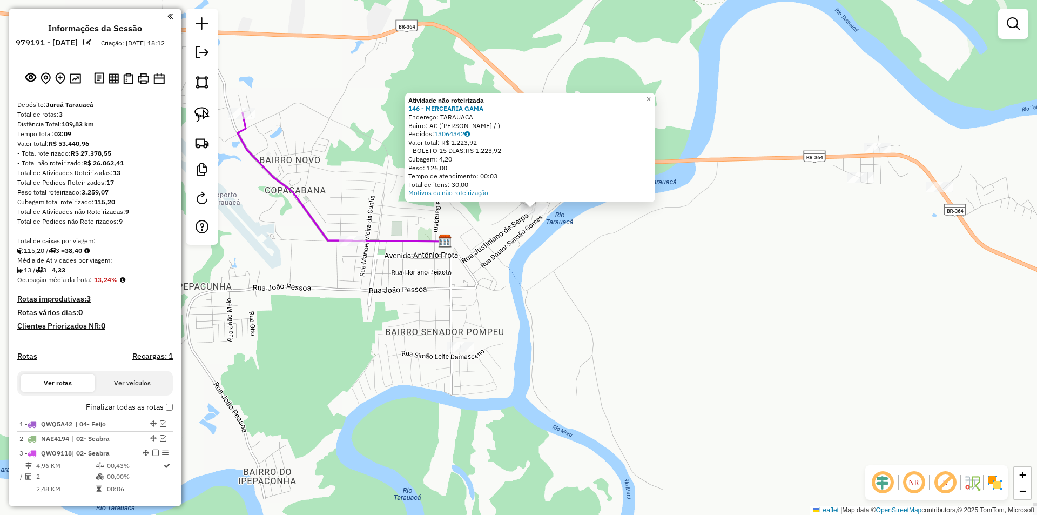
drag, startPoint x: 488, startPoint y: 360, endPoint x: 504, endPoint y: 310, distance: 51.6
click at [504, 310] on div "Atividade não roteirizada 146 - MERCEARIA GAMA Endereço: TARAUACA Bairro: AC ([…" at bounding box center [518, 257] width 1037 height 515
click at [452, 352] on div at bounding box center [460, 346] width 27 height 11
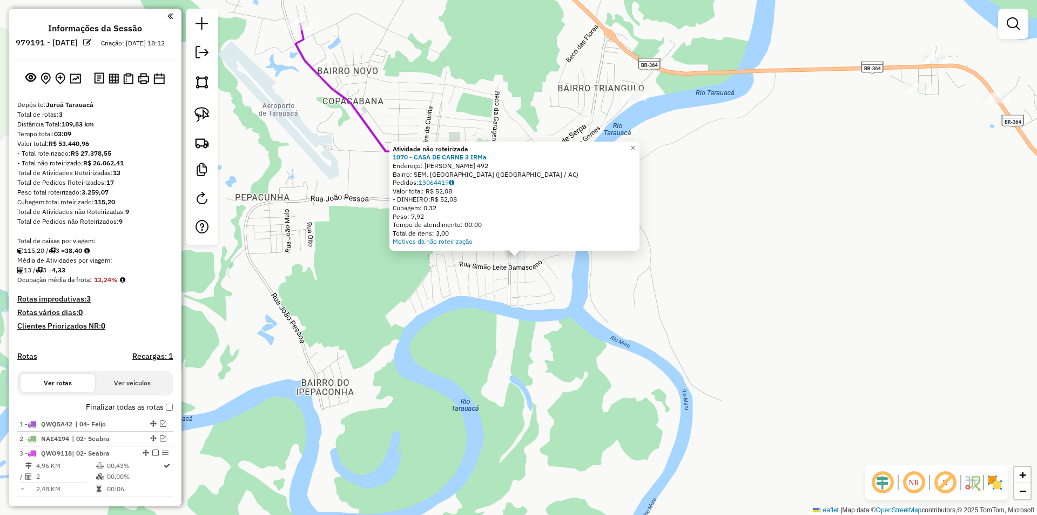
click at [533, 322] on div "Atividade não roteirizada 1070 - CASA DE CARNE 3 [PERSON_NAME]: [PERSON_NAME] 4…" at bounding box center [518, 257] width 1037 height 515
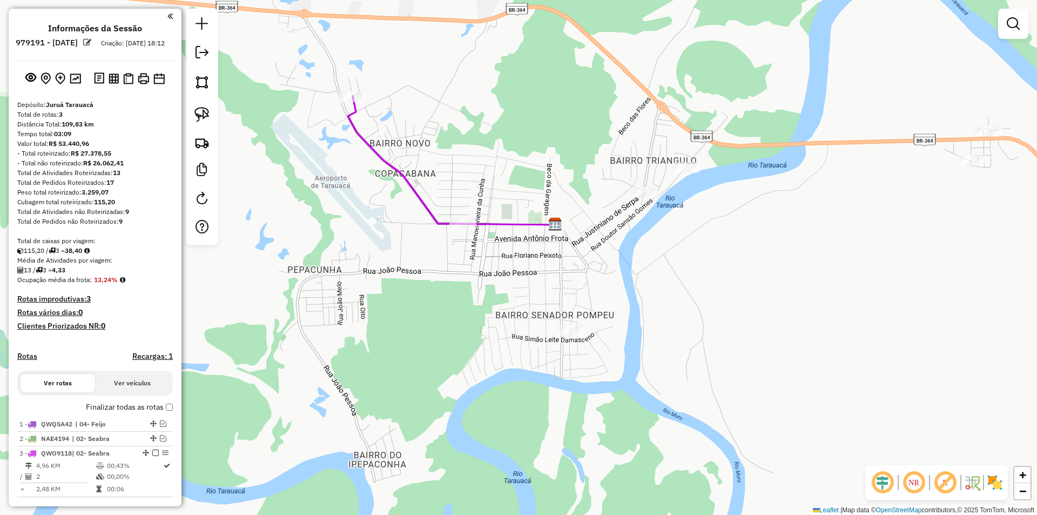
drag, startPoint x: 761, startPoint y: 254, endPoint x: 793, endPoint y: 318, distance: 71.2
click at [793, 318] on div "Janela de atendimento Grade de atendimento Capacidade Transportadoras Veículos …" at bounding box center [518, 257] width 1037 height 515
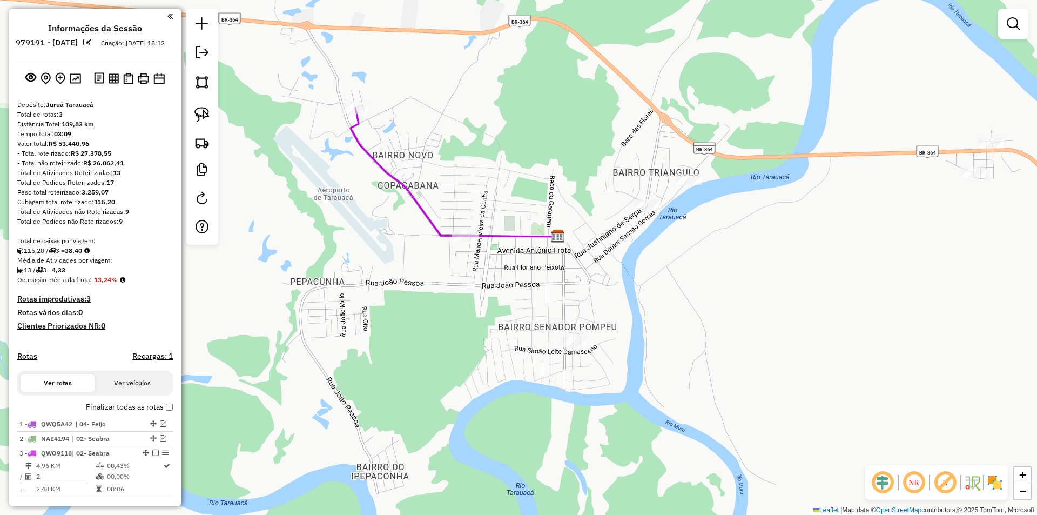
drag, startPoint x: 898, startPoint y: 185, endPoint x: 758, endPoint y: 222, distance: 145.3
click at [758, 222] on div "Janela de atendimento Grade de atendimento Capacidade Transportadoras Veículos …" at bounding box center [518, 257] width 1037 height 515
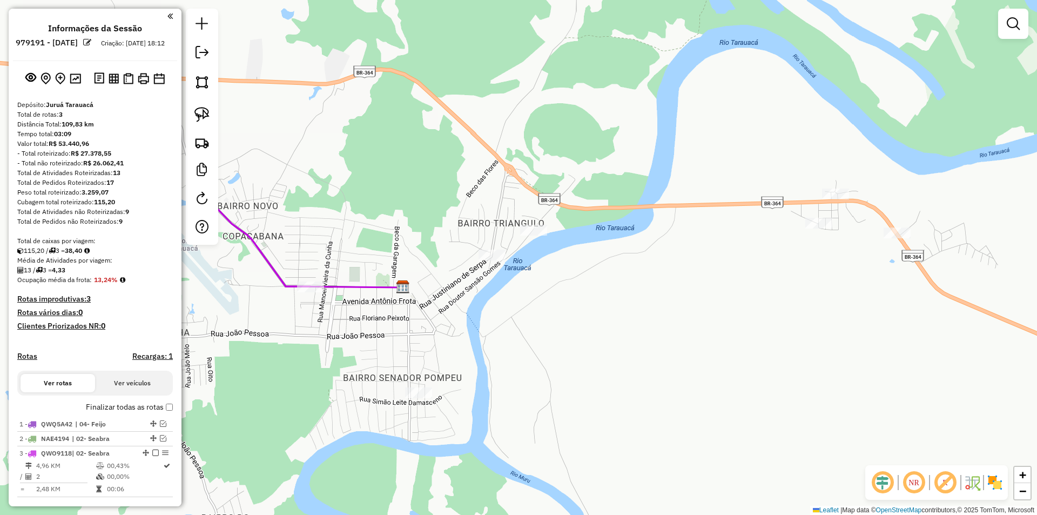
click at [828, 184] on div "Janela de atendimento Grade de atendimento Capacidade Transportadoras Veículos …" at bounding box center [518, 257] width 1037 height 515
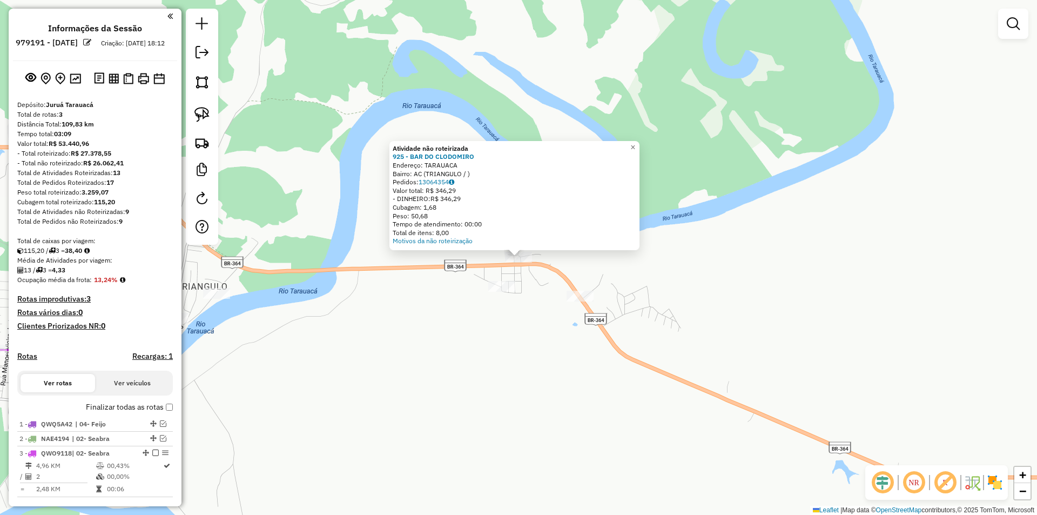
click at [504, 301] on div "Atividade não roteirizada 925 - BAR DO CLODOMIRO Endereço: TARAUACA Bairro: AC …" at bounding box center [518, 257] width 1037 height 515
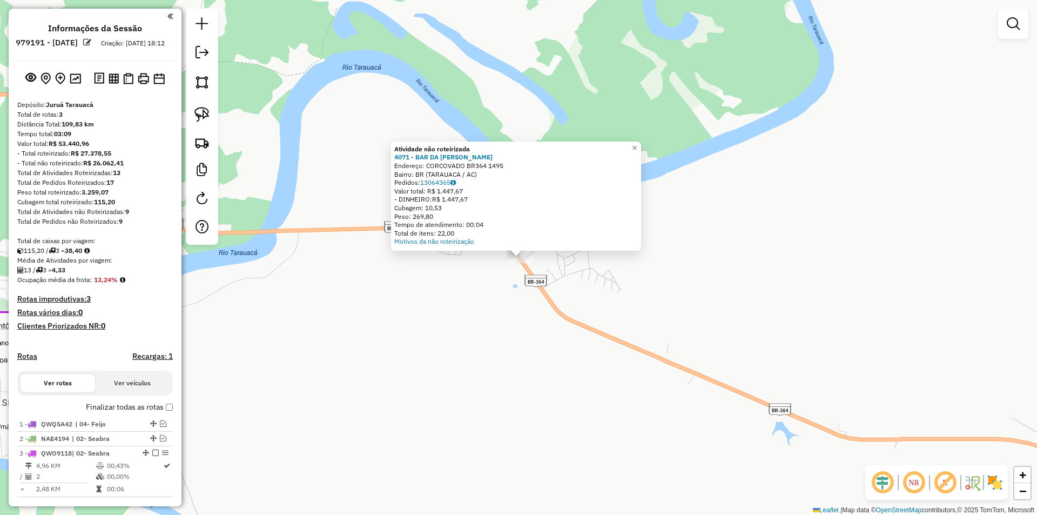
drag, startPoint x: 511, startPoint y: 312, endPoint x: 612, endPoint y: 305, distance: 101.2
click at [612, 305] on div "Atividade não roteirizada 4071 - BAR DA [PERSON_NAME]: CORCOVADO BR364 1495 Bai…" at bounding box center [518, 257] width 1037 height 515
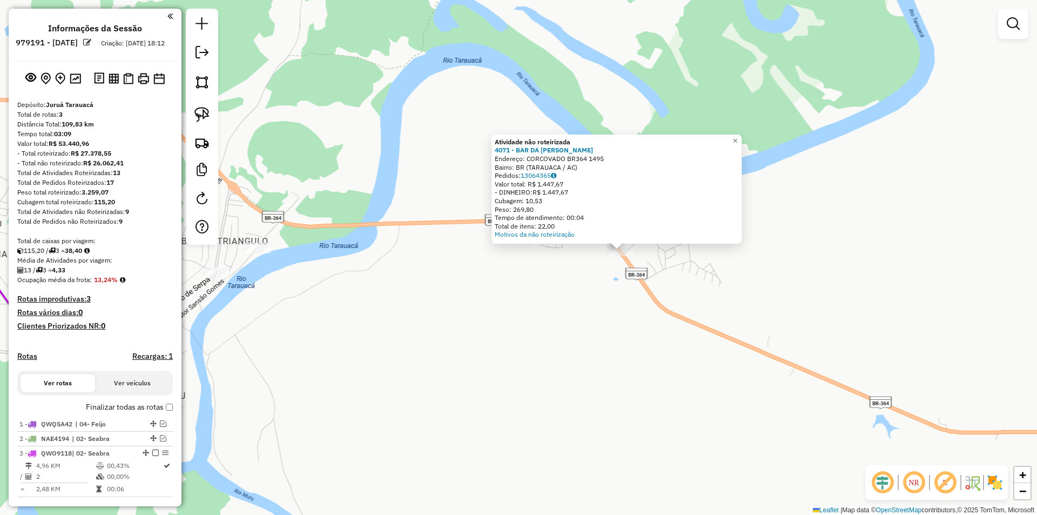
click at [567, 325] on div "Atividade não roteirizada 4071 - BAR DA [PERSON_NAME]: CORCOVADO BR364 1495 Bai…" at bounding box center [518, 257] width 1037 height 515
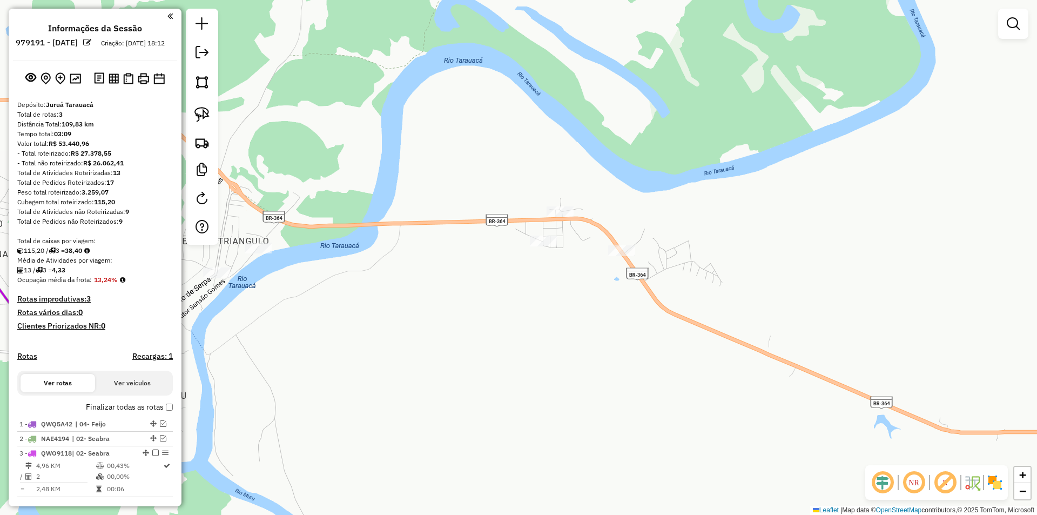
drag, startPoint x: 549, startPoint y: 295, endPoint x: 668, endPoint y: 282, distance: 120.0
click at [668, 280] on div "Janela de atendimento Grade de atendimento Capacidade Transportadoras Veículos …" at bounding box center [518, 257] width 1037 height 515
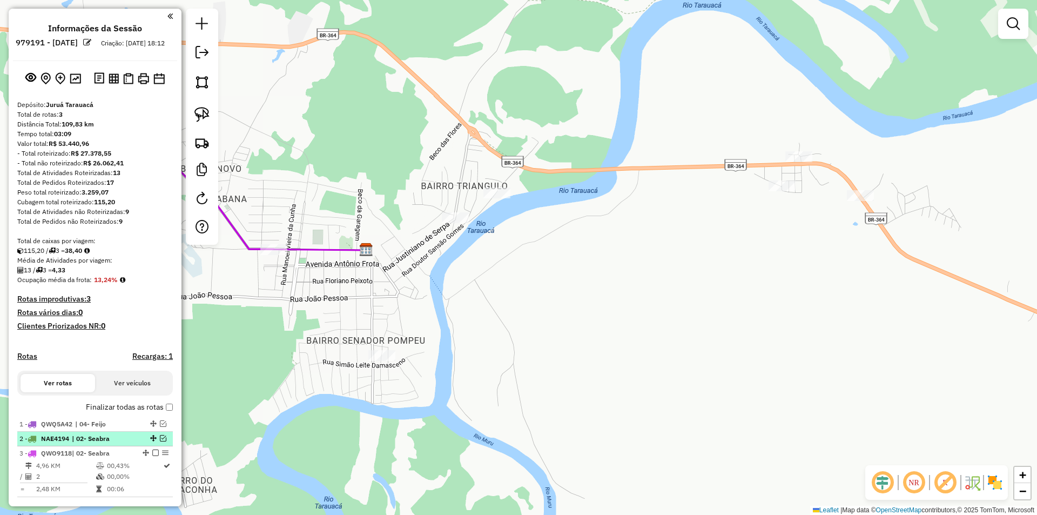
click at [162, 441] on em at bounding box center [163, 438] width 6 height 6
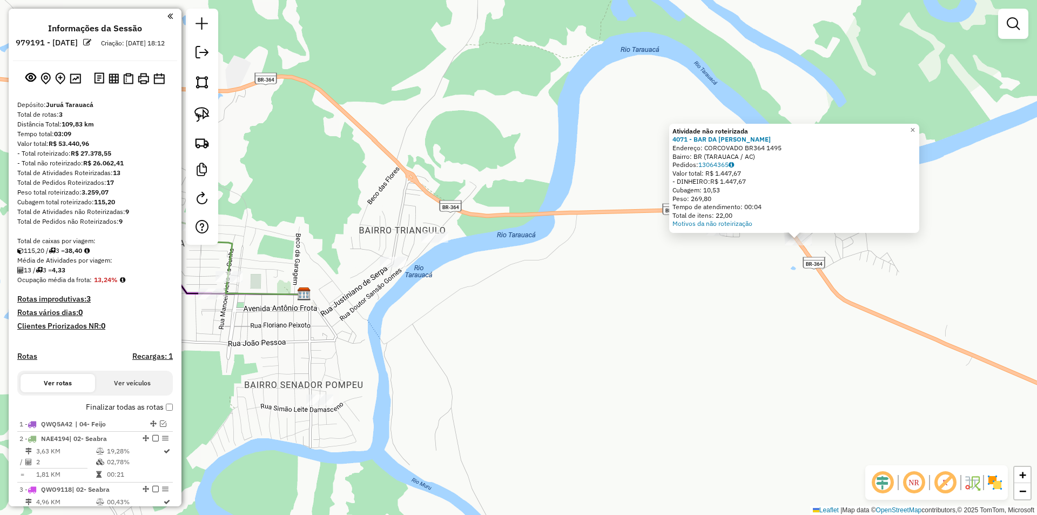
drag, startPoint x: 495, startPoint y: 282, endPoint x: 759, endPoint y: 267, distance: 264.5
click at [759, 267] on div "Atividade não roteirizada 4071 - BAR DA [PERSON_NAME]: CORCOVADO BR364 1495 Bai…" at bounding box center [518, 257] width 1037 height 515
click at [212, 56] on link at bounding box center [202, 54] width 22 height 24
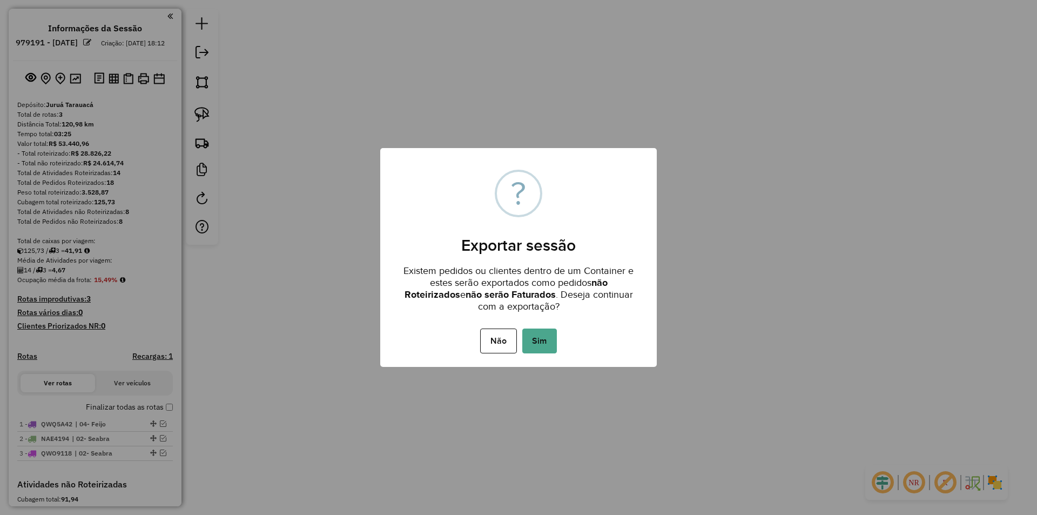
click at [558, 341] on div "Não No Sim" at bounding box center [518, 341] width 276 height 30
click at [555, 342] on button "Sim" at bounding box center [539, 340] width 35 height 25
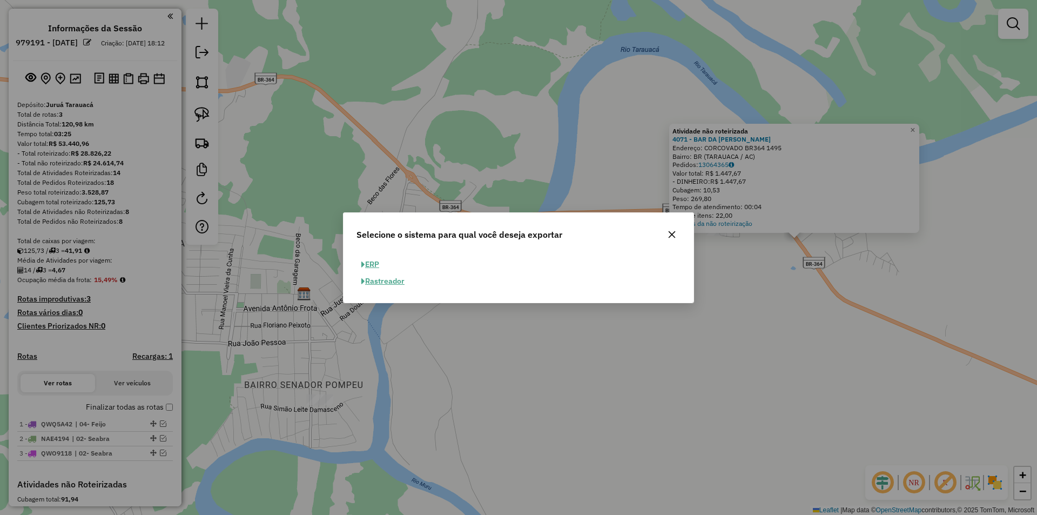
click at [375, 263] on button "ERP" at bounding box center [370, 264] width 28 height 17
select select "**"
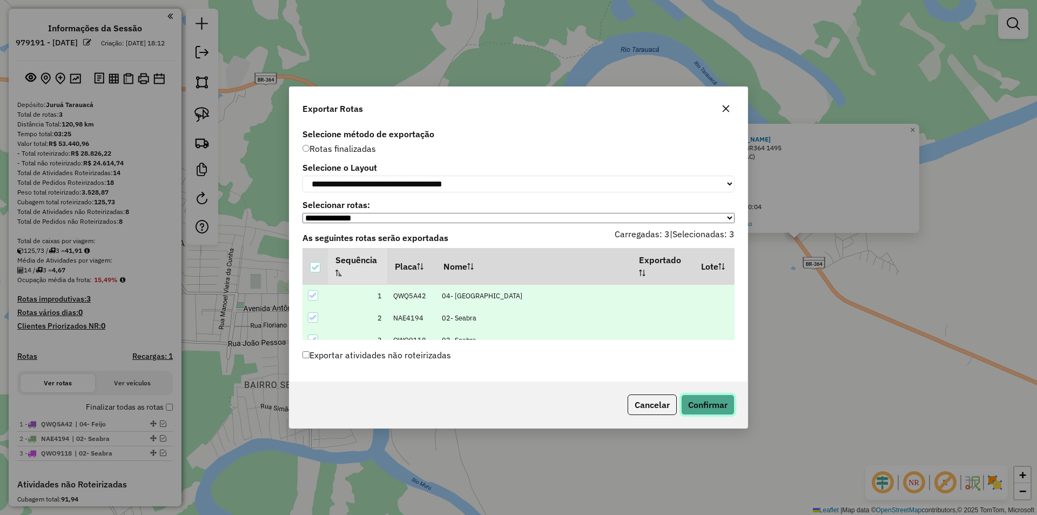
click at [685, 407] on button "Confirmar" at bounding box center [707, 404] width 53 height 21
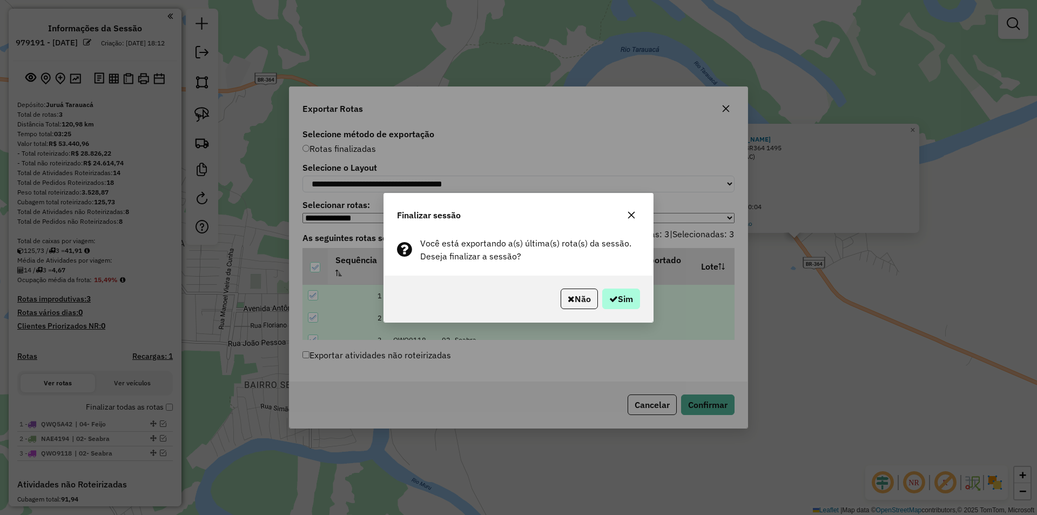
click at [623, 288] on div "Não Sim" at bounding box center [518, 298] width 269 height 46
click at [622, 299] on button "Sim" at bounding box center [621, 298] width 38 height 21
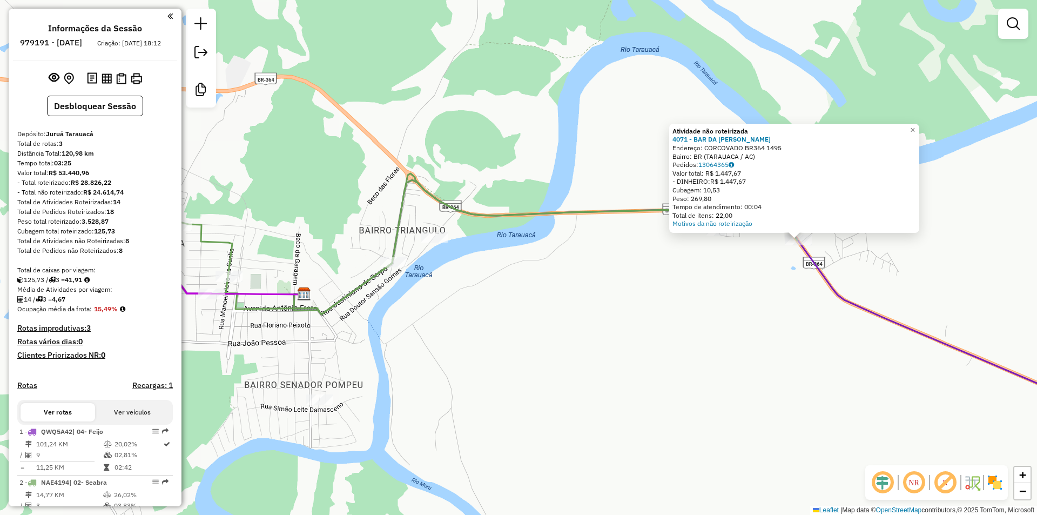
click at [286, 494] on div "Atividade não roteirizada 4071 - BAR DA [PERSON_NAME]: CORCOVADO BR364 1495 Bai…" at bounding box center [518, 257] width 1037 height 515
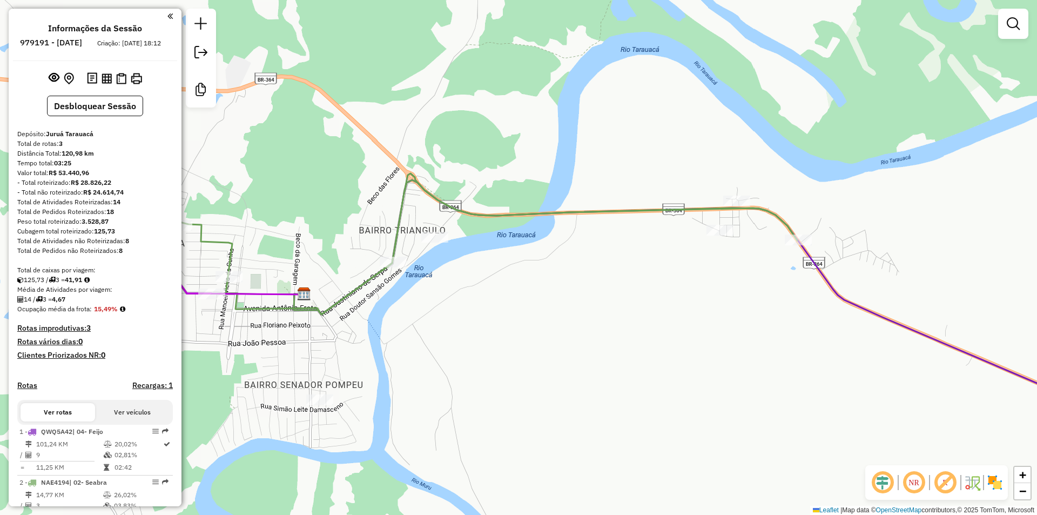
click at [286, 494] on div "Atividade não roteirizada 4071 - BAR DA [PERSON_NAME]: CORCOVADO BR364 1495 Bai…" at bounding box center [518, 257] width 1037 height 515
